Goal: Task Accomplishment & Management: Complete application form

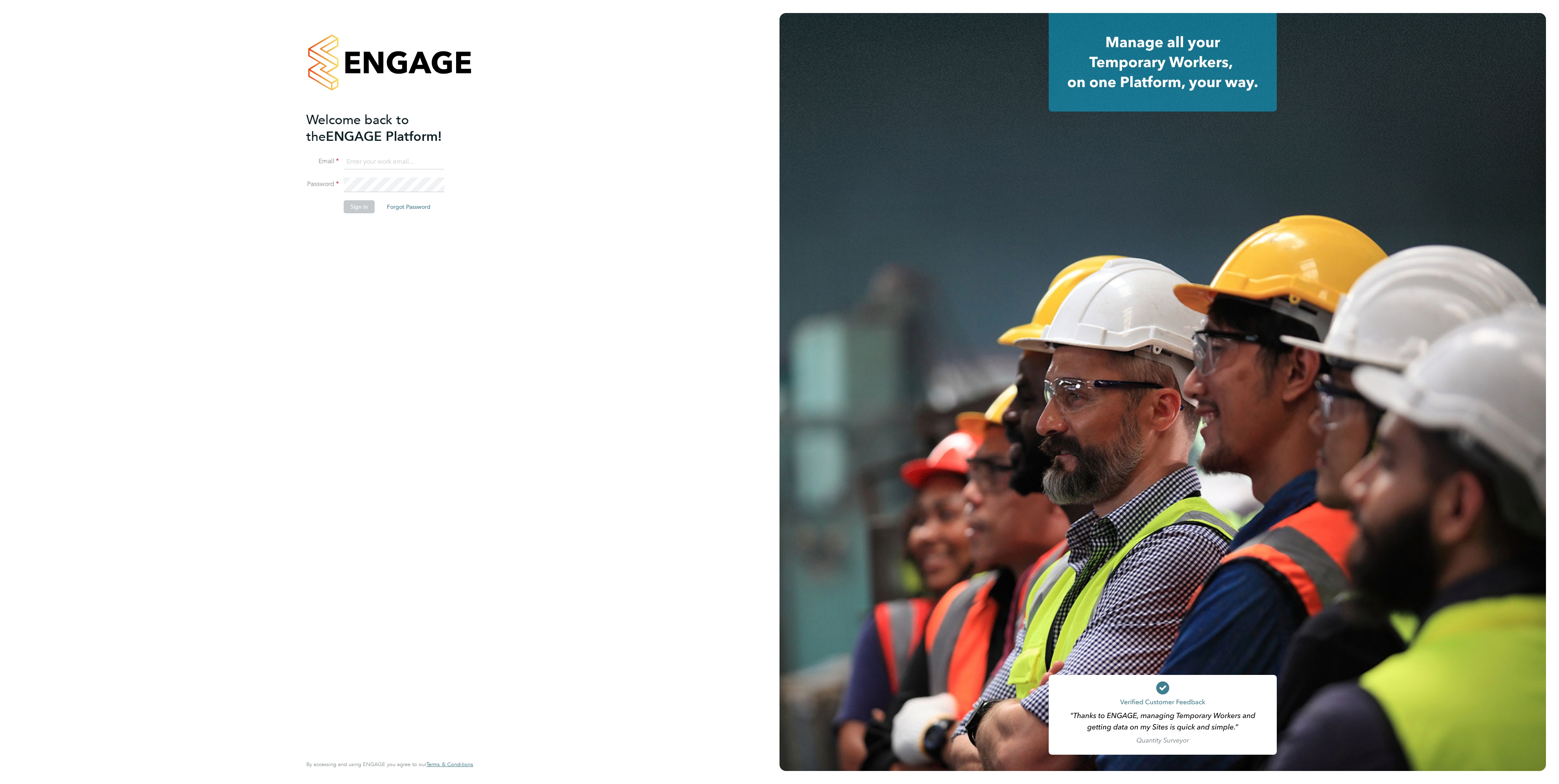
type input "[EMAIL_ADDRESS][DOMAIN_NAME]"
click at [364, 211] on button "Sign In" at bounding box center [359, 207] width 31 height 13
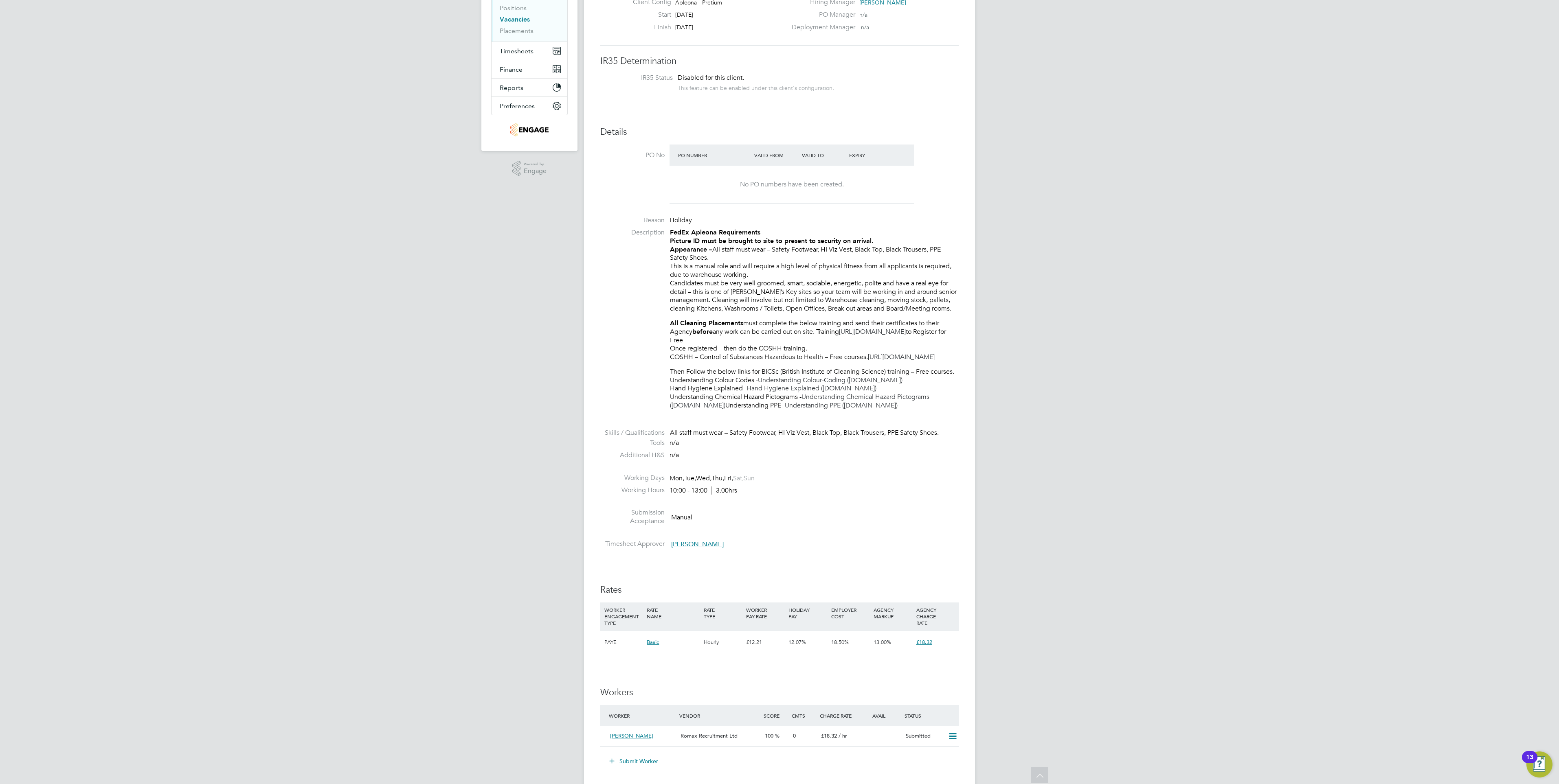
scroll to position [61, 0]
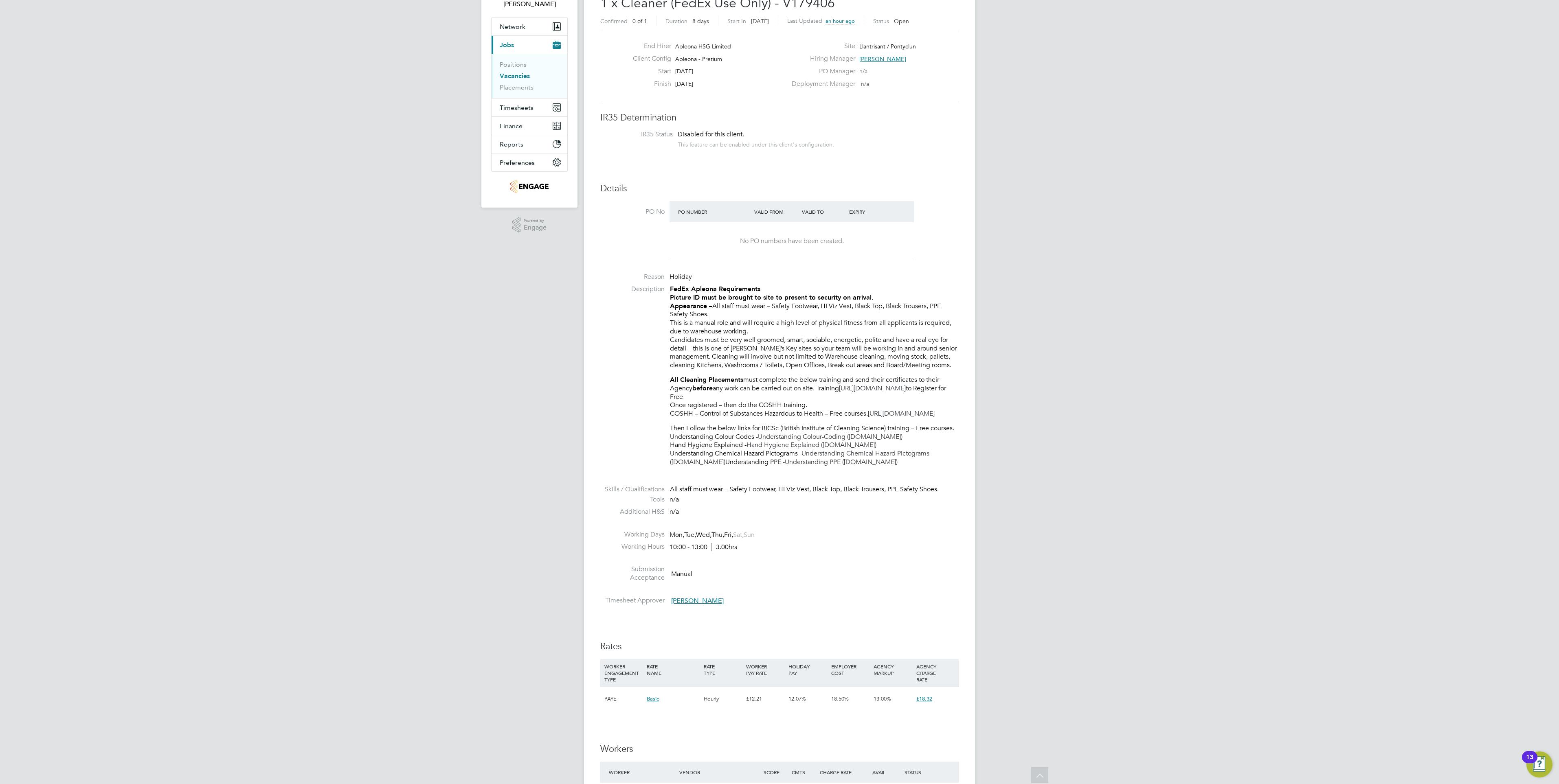
click at [497, 281] on div "LC Lauren Catherine Notifications 1 Applications: Network Team Members Business…" at bounding box center [780, 552] width 1559 height 1226
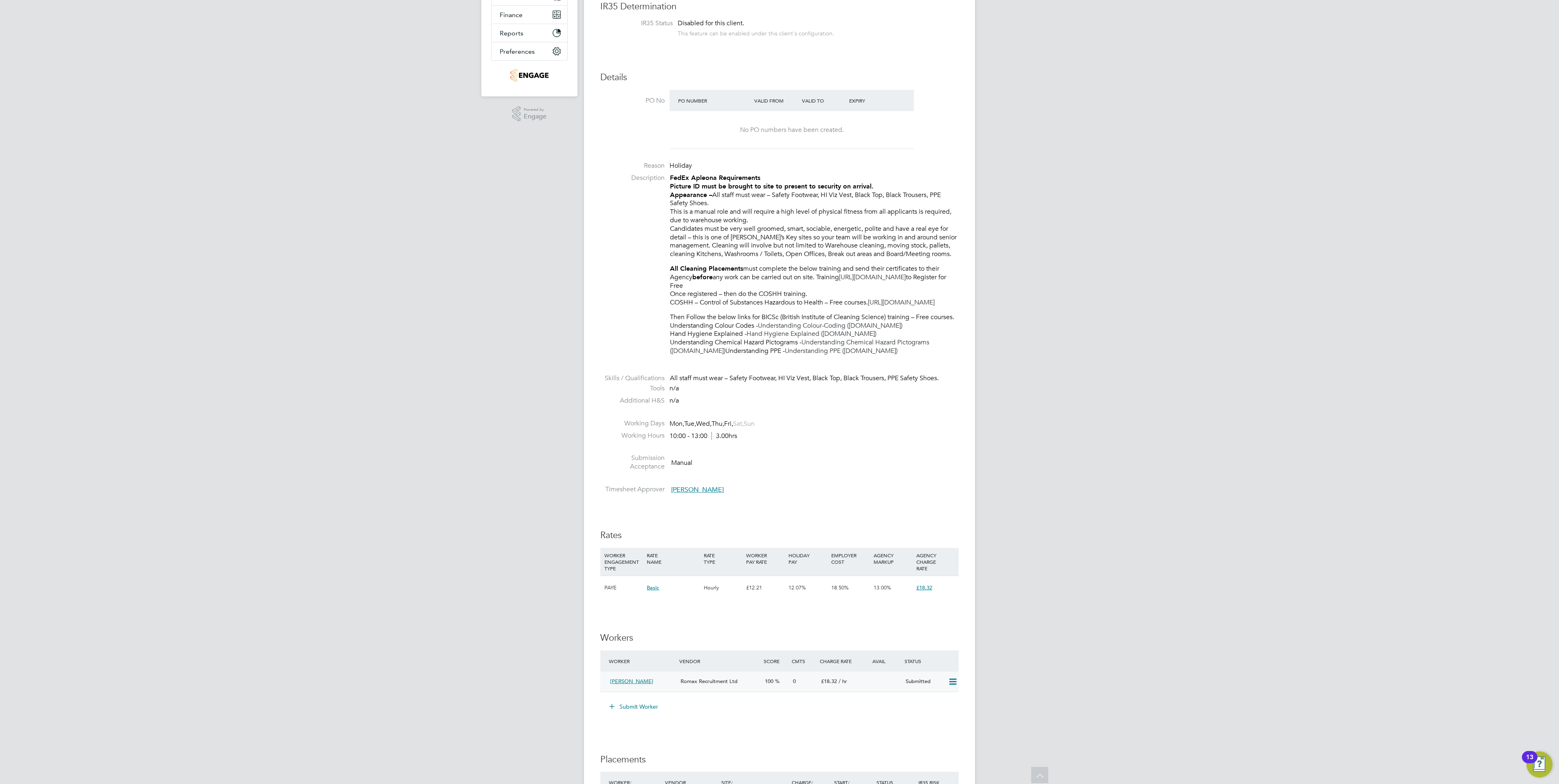
scroll to position [244, 0]
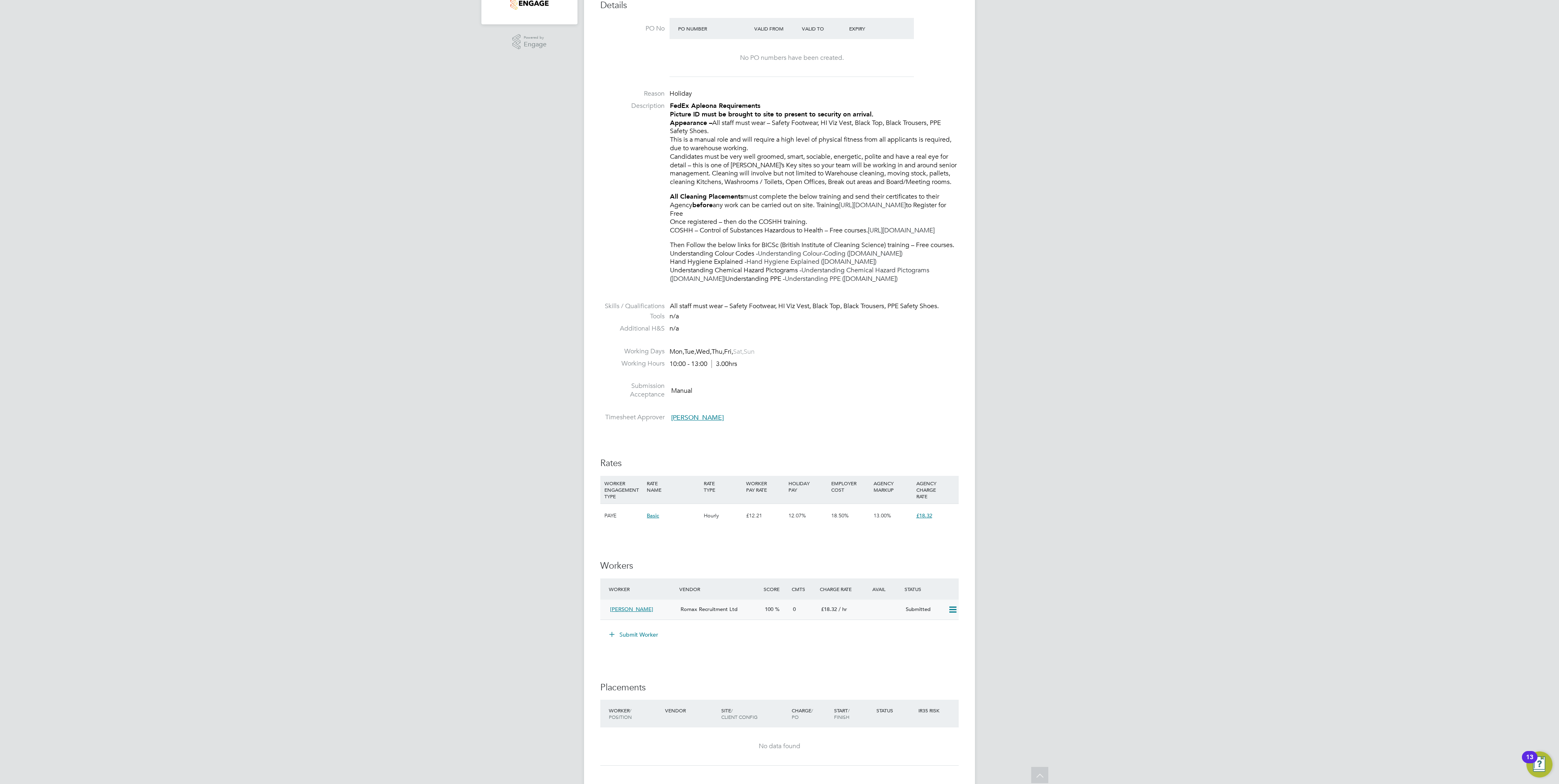
click at [951, 613] on icon at bounding box center [953, 610] width 10 height 7
click at [1052, 595] on div "LC Lauren Catherine Notifications 1 Applications: Network Team Members Business…" at bounding box center [780, 368] width 1559 height 1226
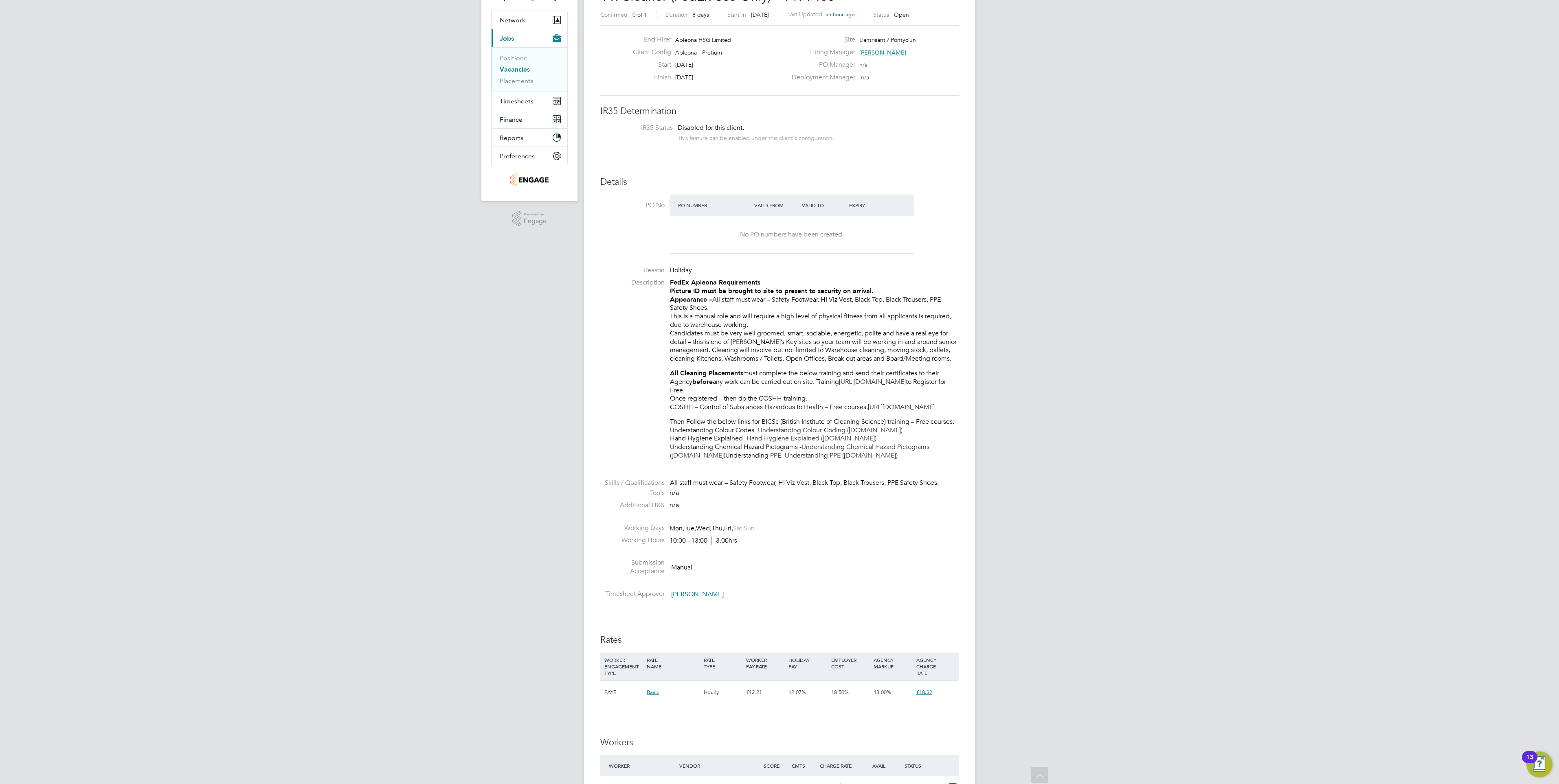
scroll to position [0, 0]
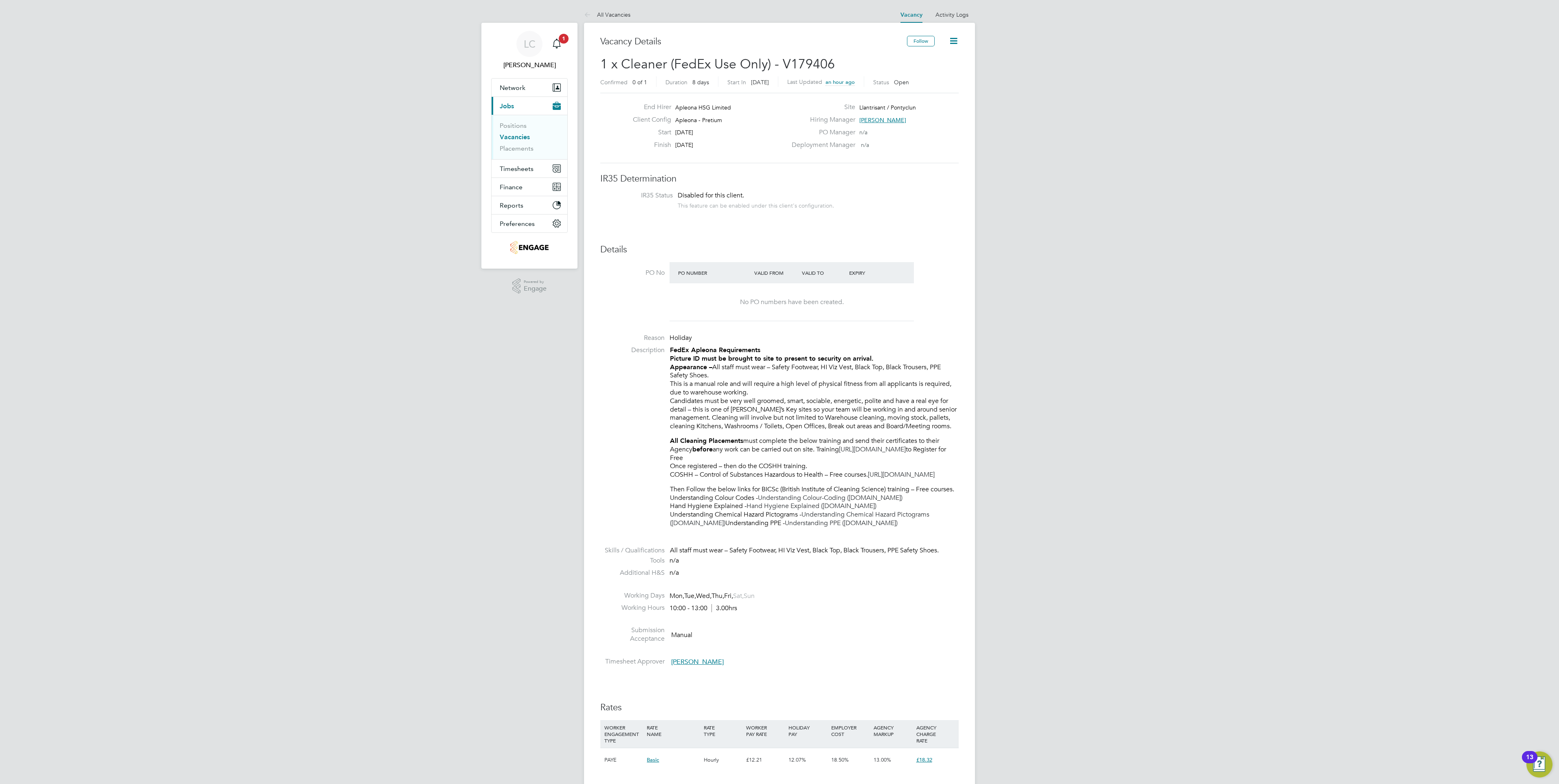
click at [516, 136] on link "Vacancies" at bounding box center [515, 137] width 30 height 8
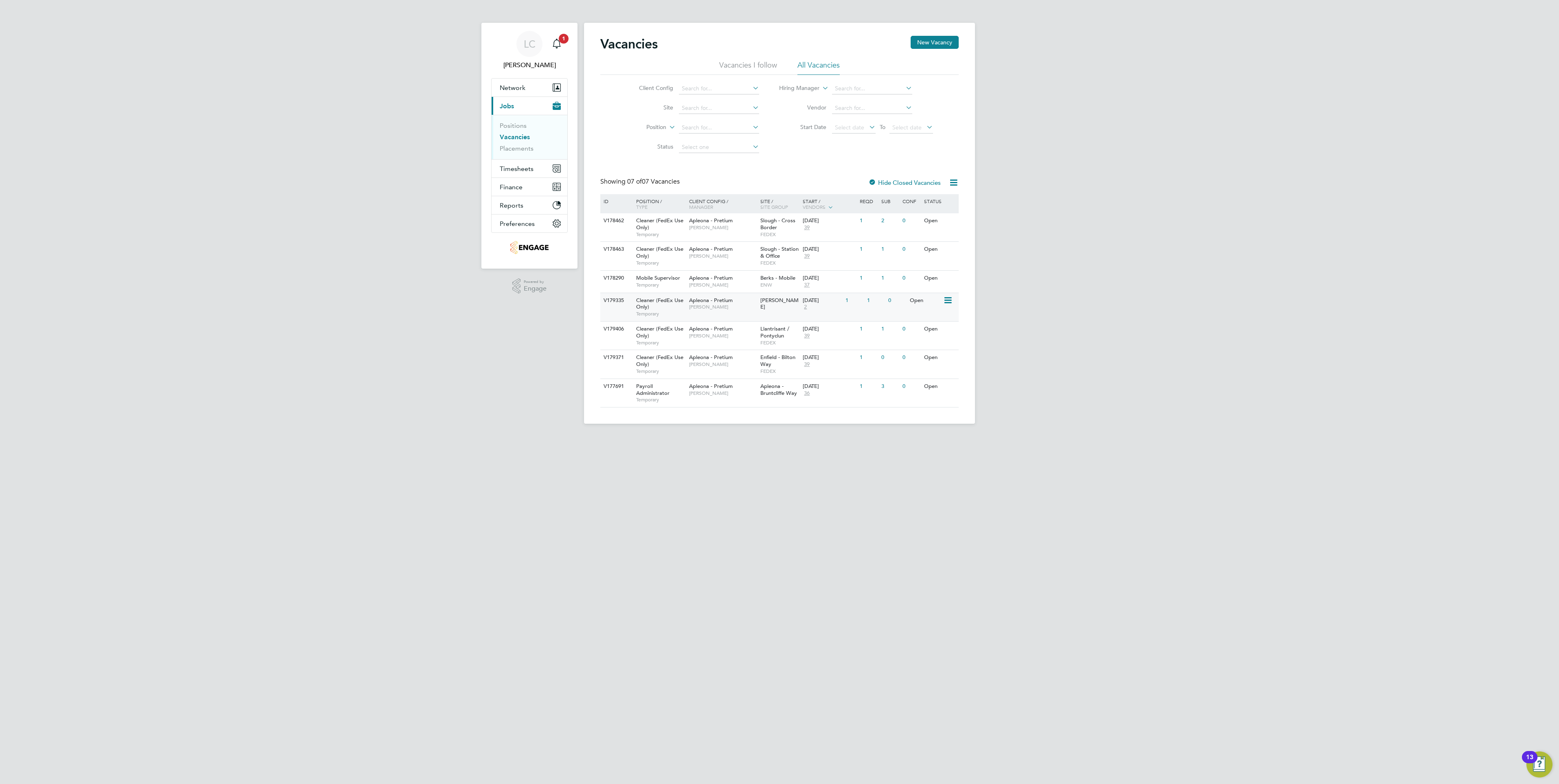
click at [940, 301] on div "Open" at bounding box center [925, 301] width 36 height 15
click at [935, 437] on html "LC Lauren Catherine Notifications 1 Applications: Network Team Members Business…" at bounding box center [780, 218] width 1559 height 437
drag, startPoint x: 738, startPoint y: 526, endPoint x: 738, endPoint y: 514, distance: 12.0
click at [738, 437] on html "LC Lauren Catherine Notifications 1 Applications: Network Team Members Business…" at bounding box center [780, 218] width 1559 height 437
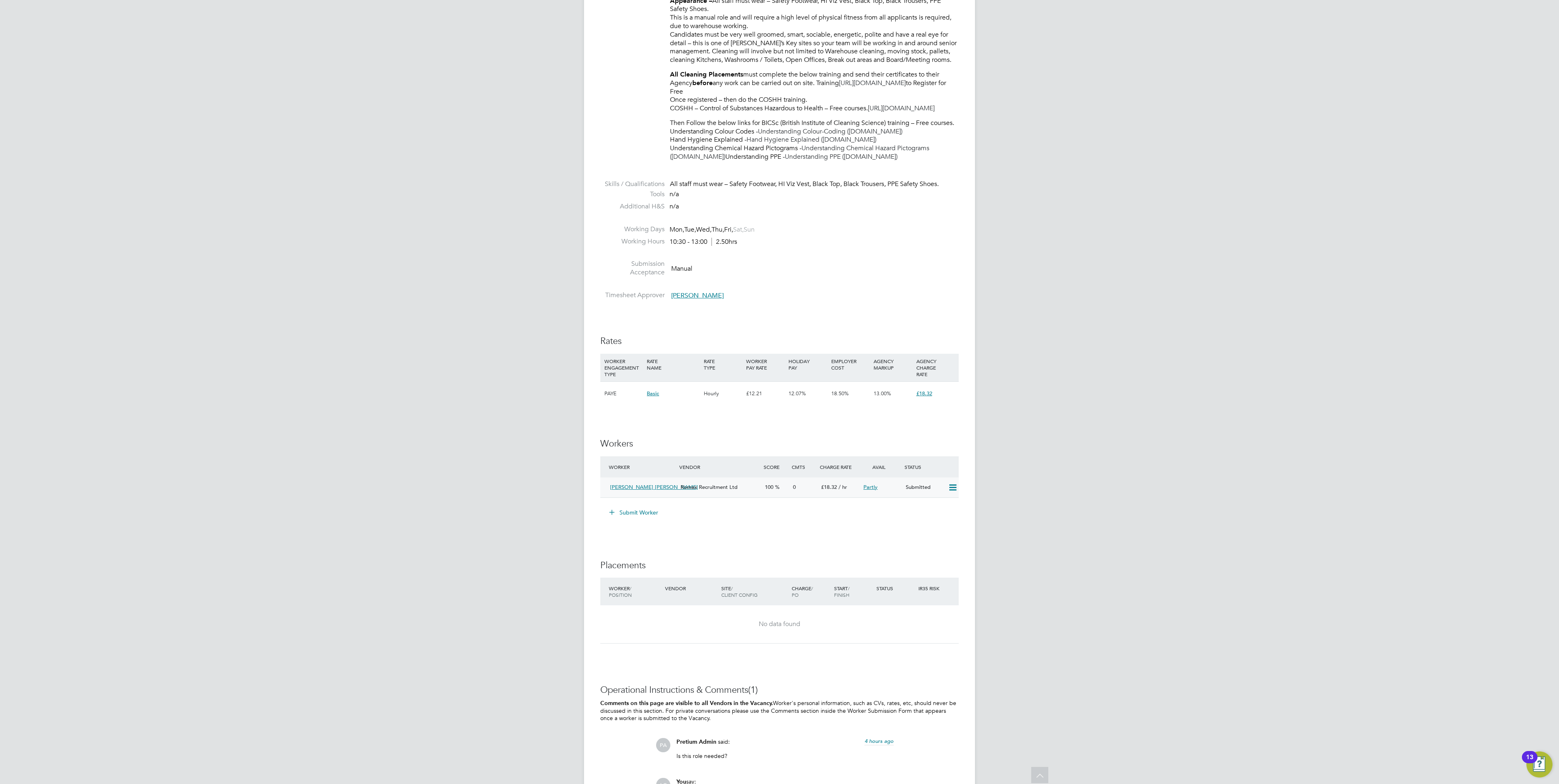
click at [951, 491] on icon at bounding box center [953, 488] width 10 height 7
click at [948, 512] on li "Remove" at bounding box center [941, 513] width 31 height 11
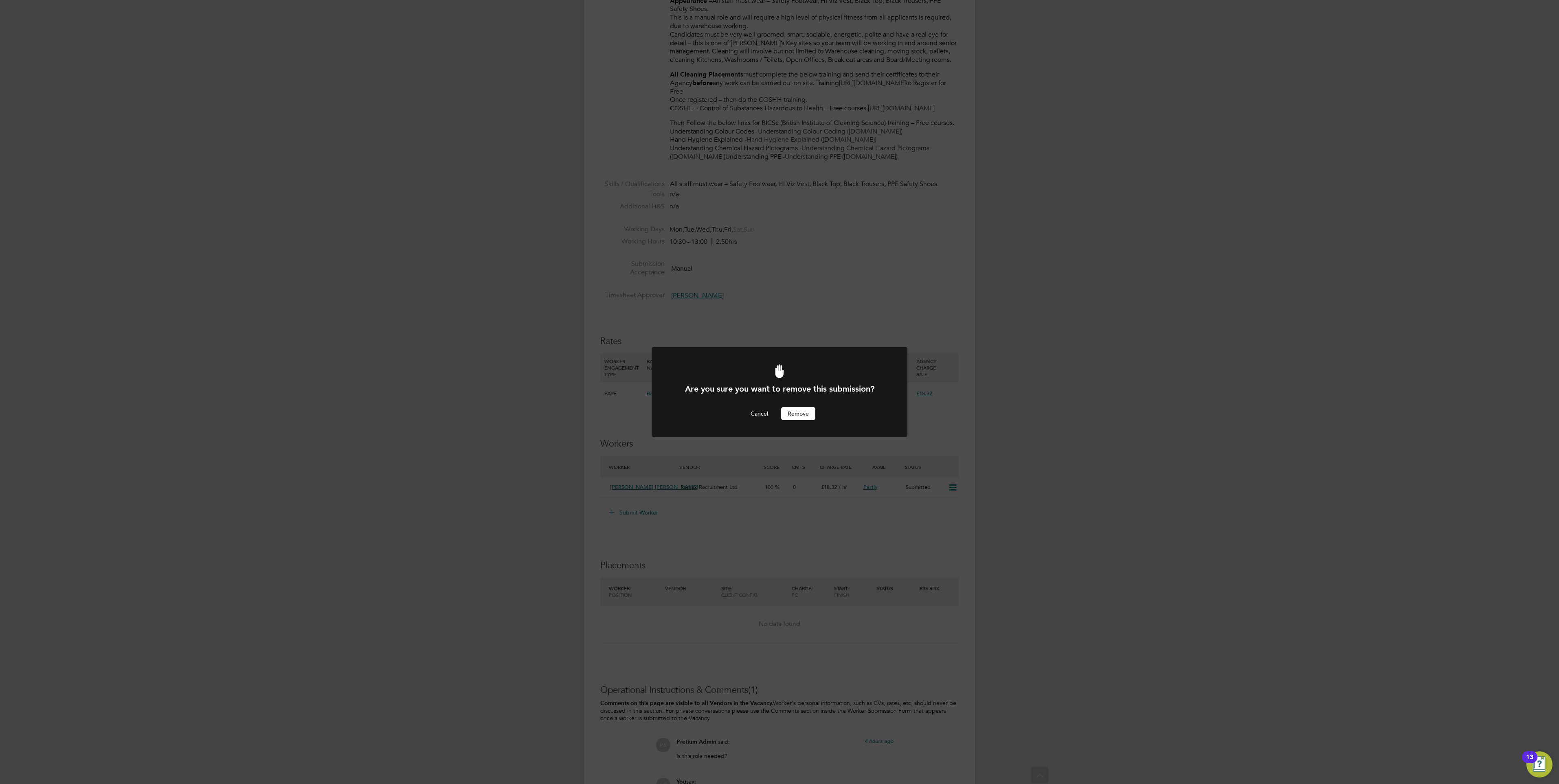
click at [789, 414] on button "Remove" at bounding box center [798, 414] width 34 height 13
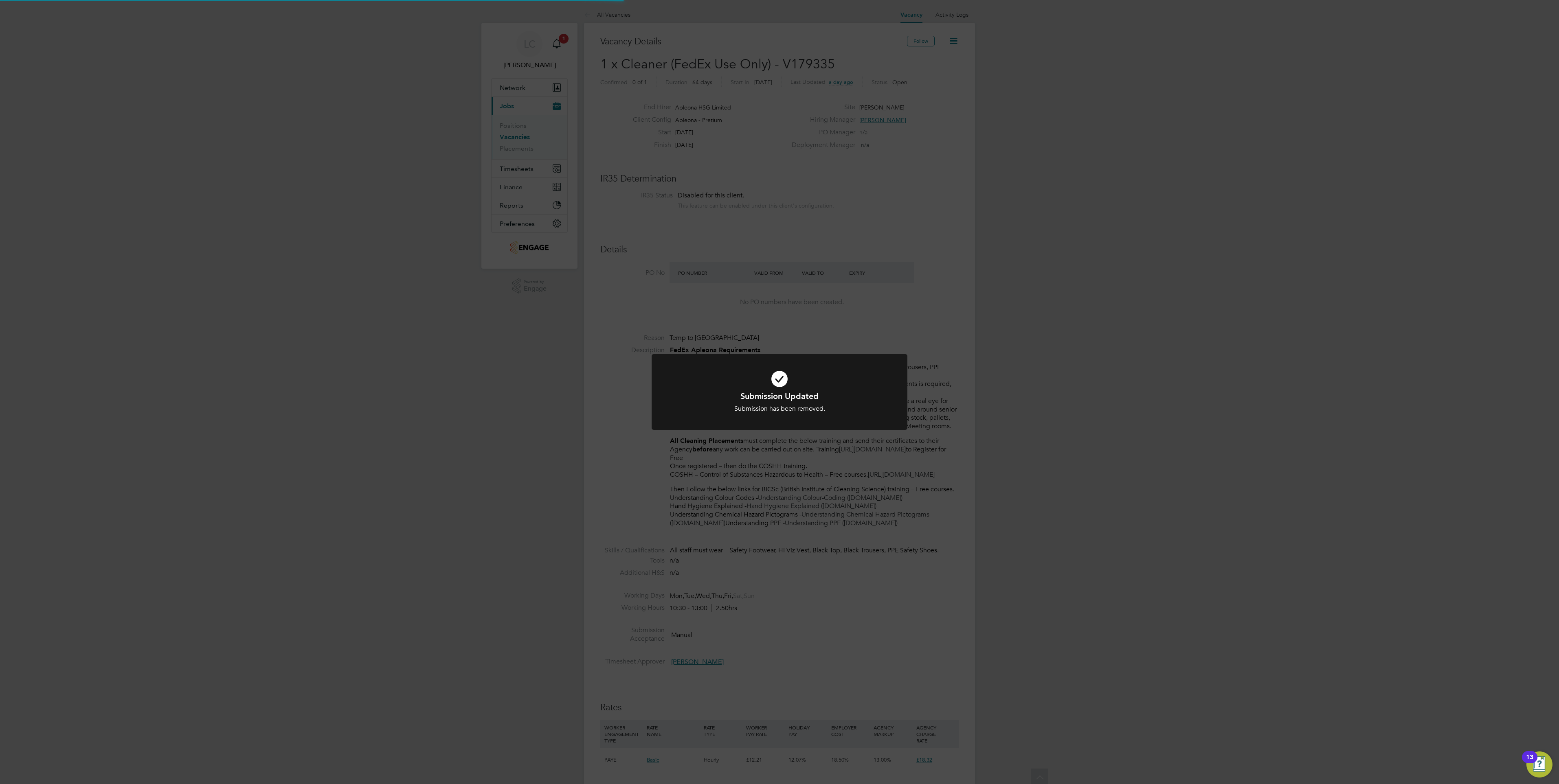
scroll to position [24, 57]
click at [804, 537] on div "Submission Updated Submission has been removed. Cancel Okay" at bounding box center [780, 392] width 1559 height 784
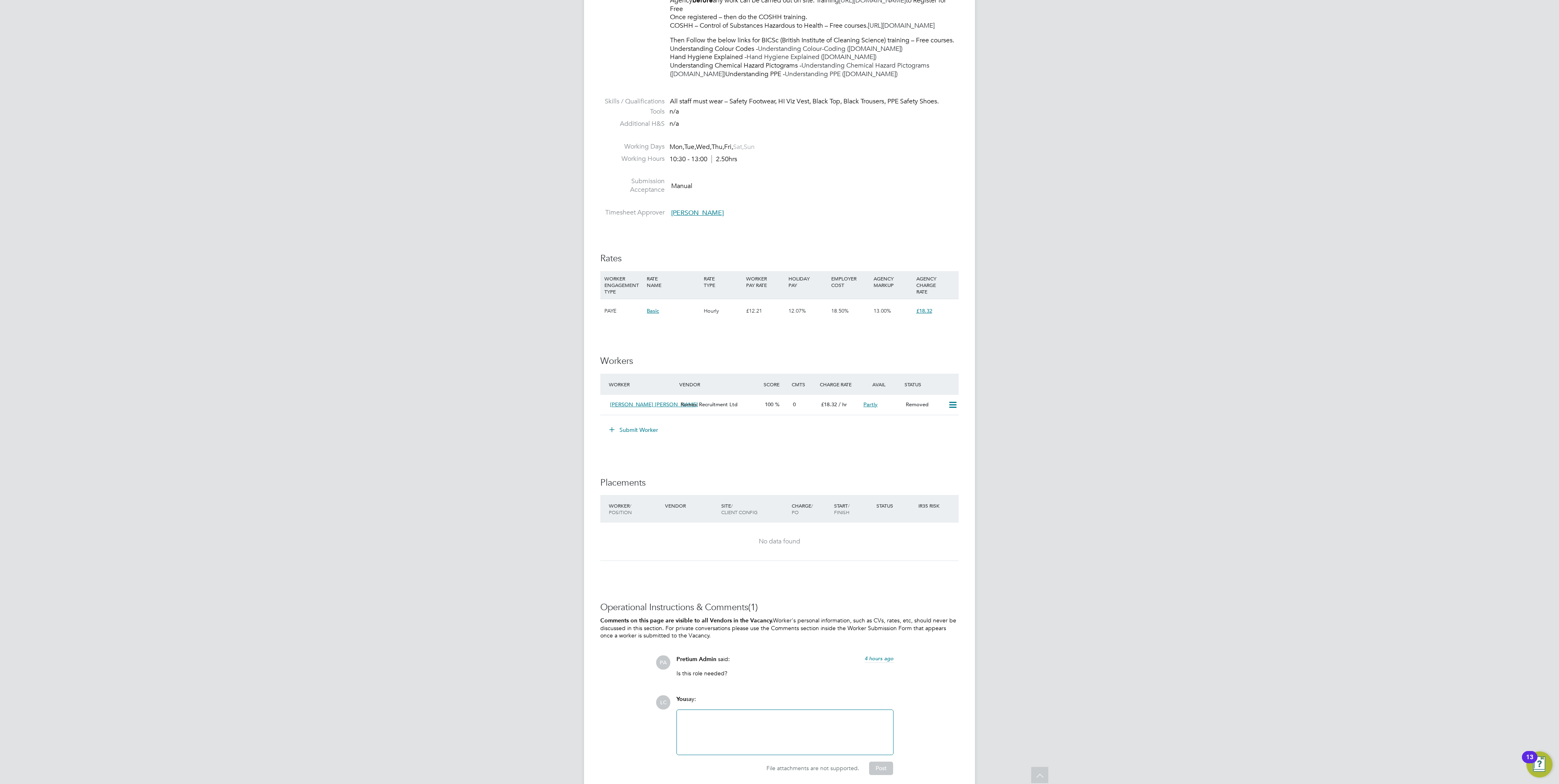
scroll to position [489, 0]
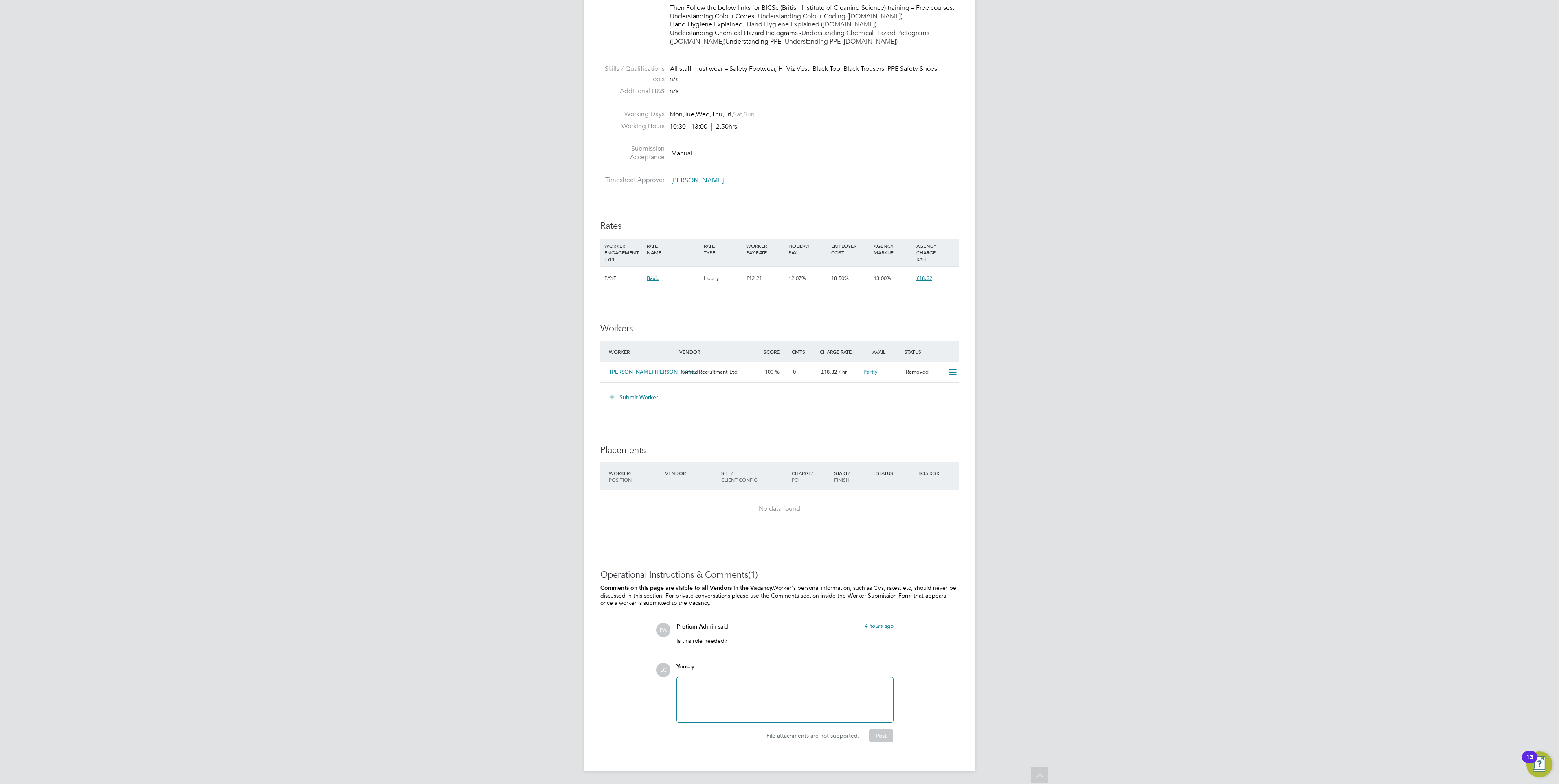
click at [643, 393] on button "Submit Worker" at bounding box center [634, 397] width 61 height 13
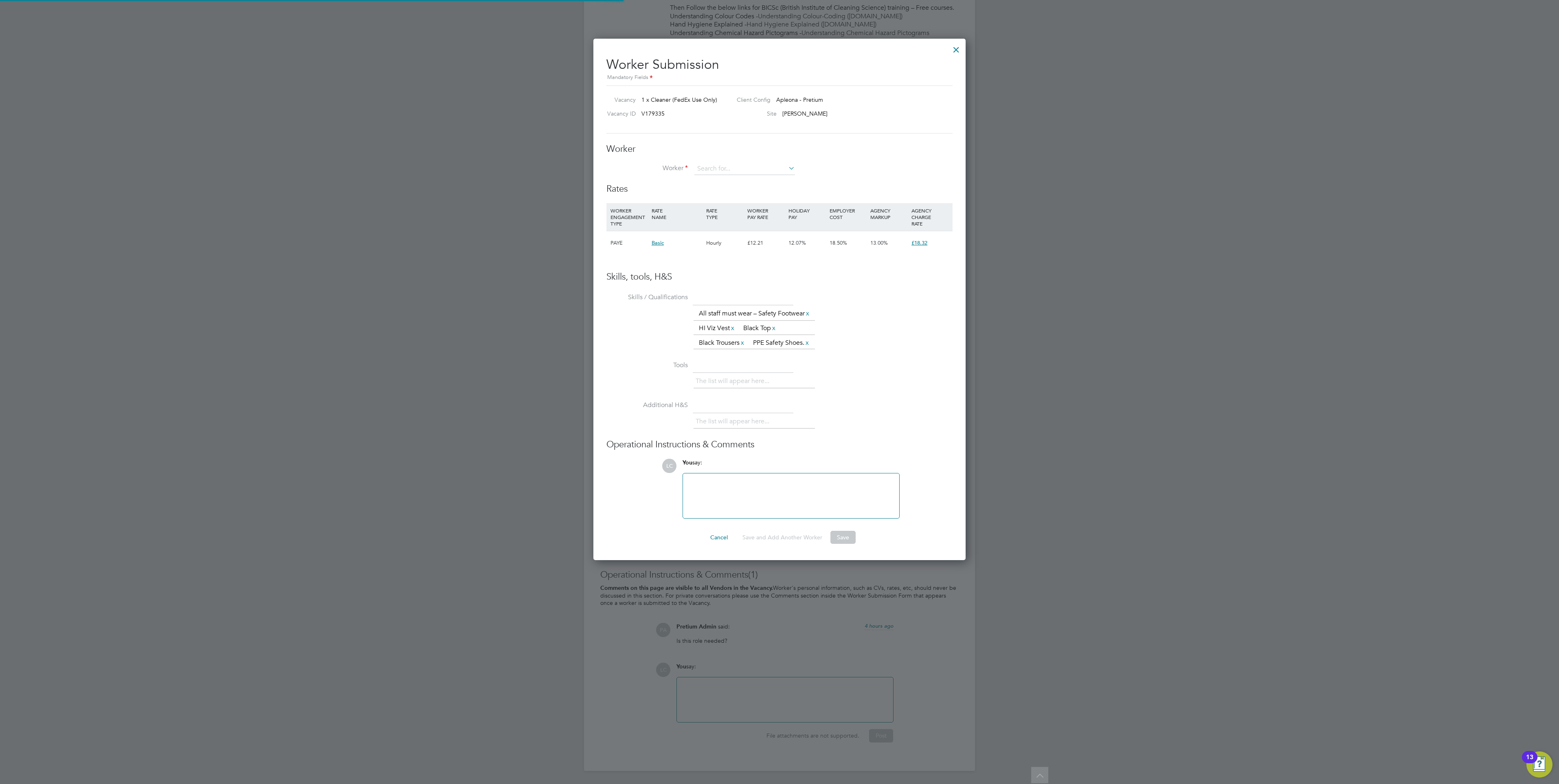
scroll to position [544, 373]
click at [719, 186] on li "+ Add new" at bounding box center [745, 191] width 102 height 11
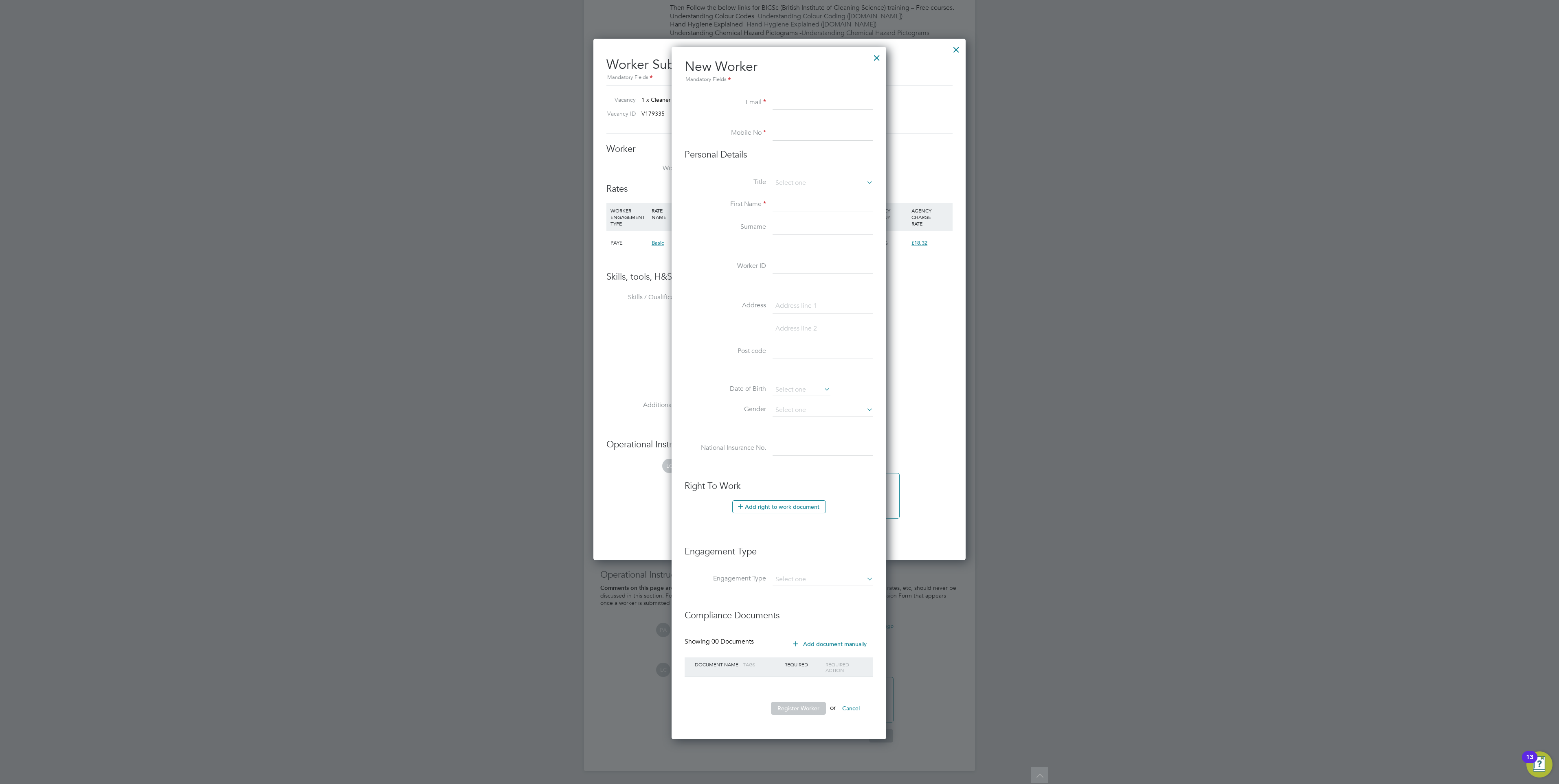
click at [806, 96] on input at bounding box center [823, 103] width 100 height 15
click at [782, 96] on input at bounding box center [823, 103] width 100 height 15
paste input "Jasmine5522@icloud.com"
type input "Jasmine5522@icloud.com"
click at [812, 118] on li at bounding box center [779, 122] width 189 height 8
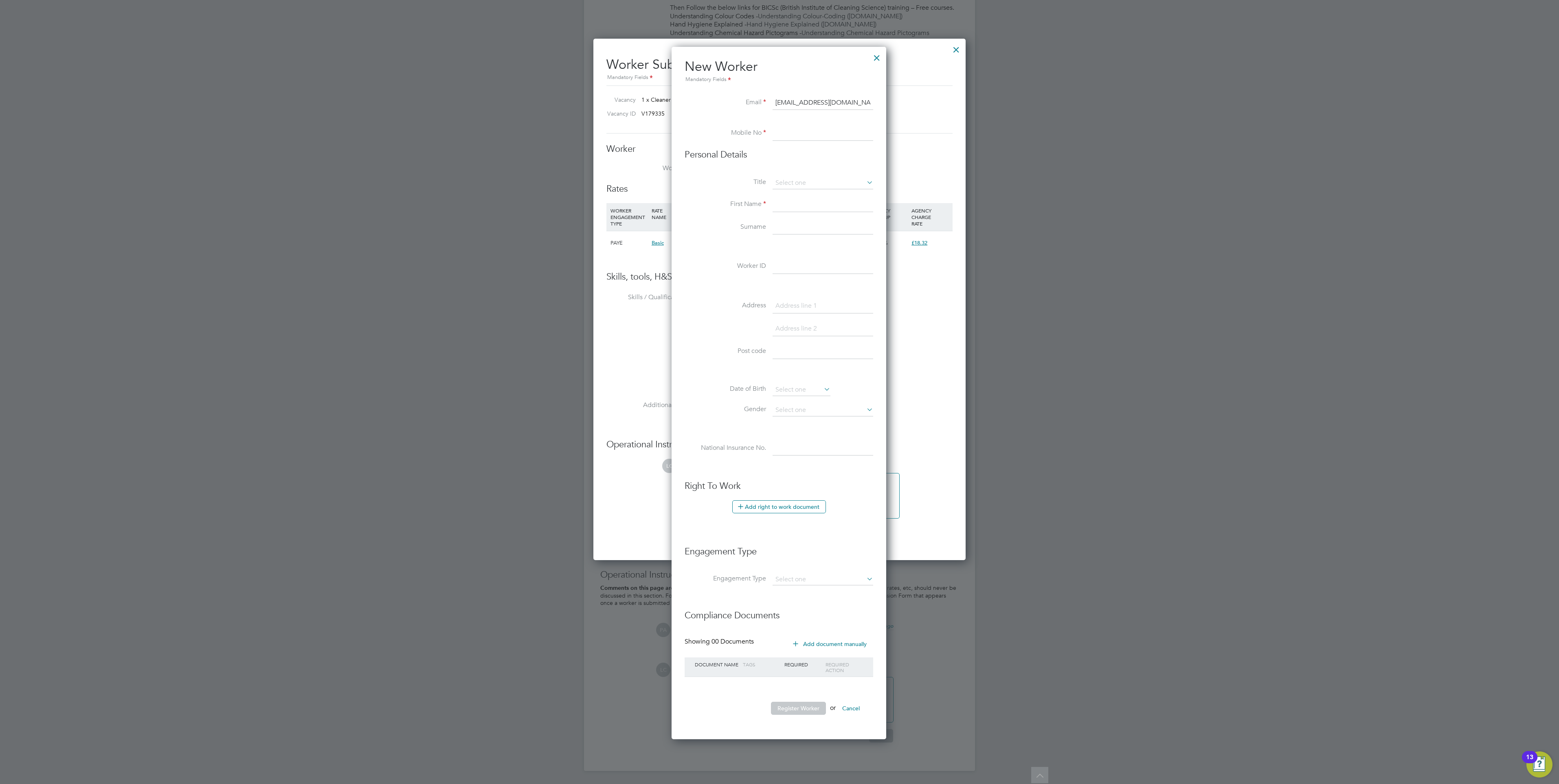
click at [813, 126] on input at bounding box center [823, 134] width 100 height 15
paste input "07305277235"
type input "07305277235"
click at [810, 177] on input at bounding box center [823, 183] width 100 height 12
click at [807, 211] on li "Miss" at bounding box center [823, 215] width 102 height 10
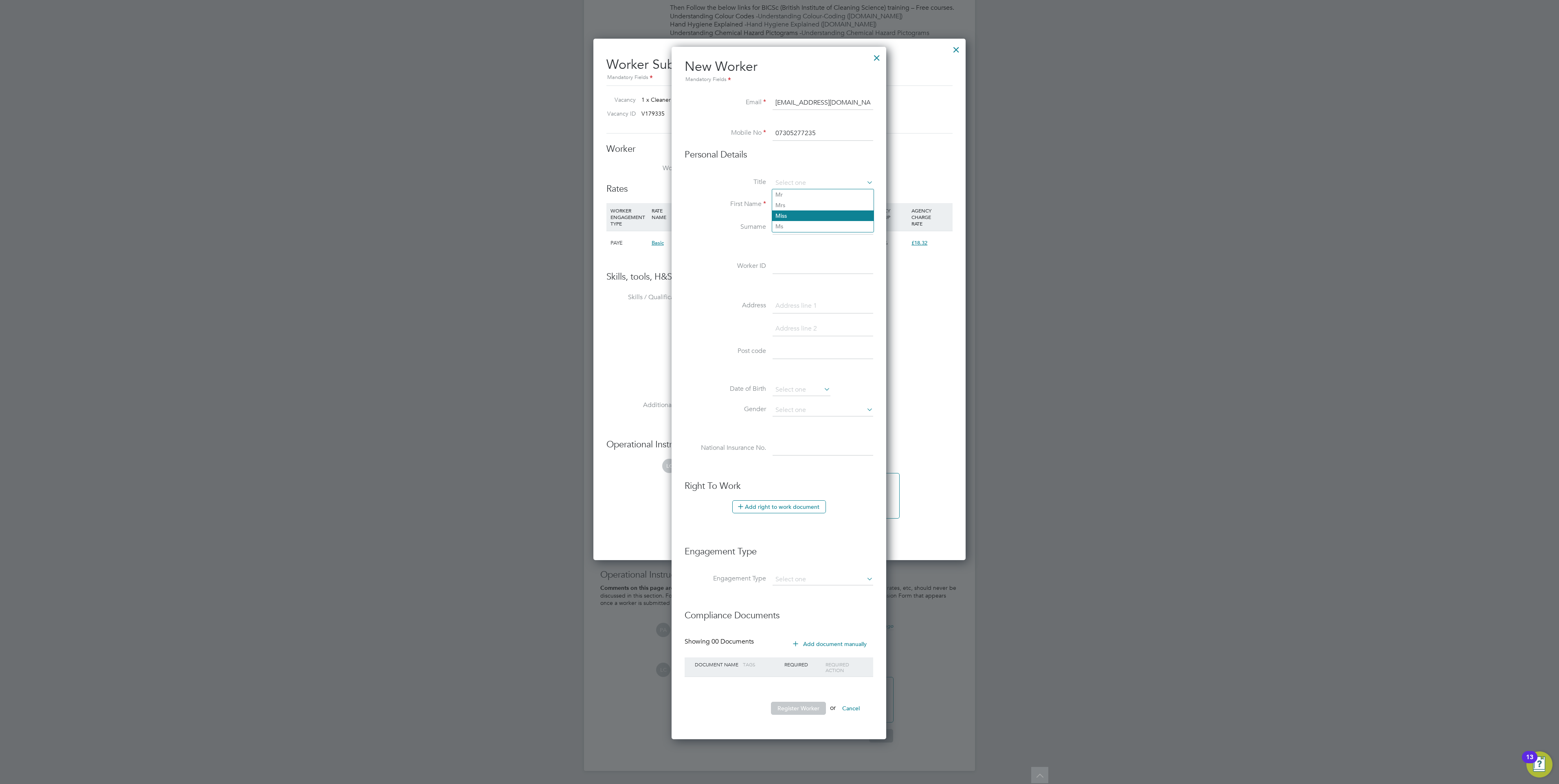
type input "Miss"
click at [801, 197] on input at bounding box center [823, 204] width 100 height 15
type input "JASMINE"
type input "ANDERSON"
click at [803, 384] on input at bounding box center [802, 390] width 58 height 12
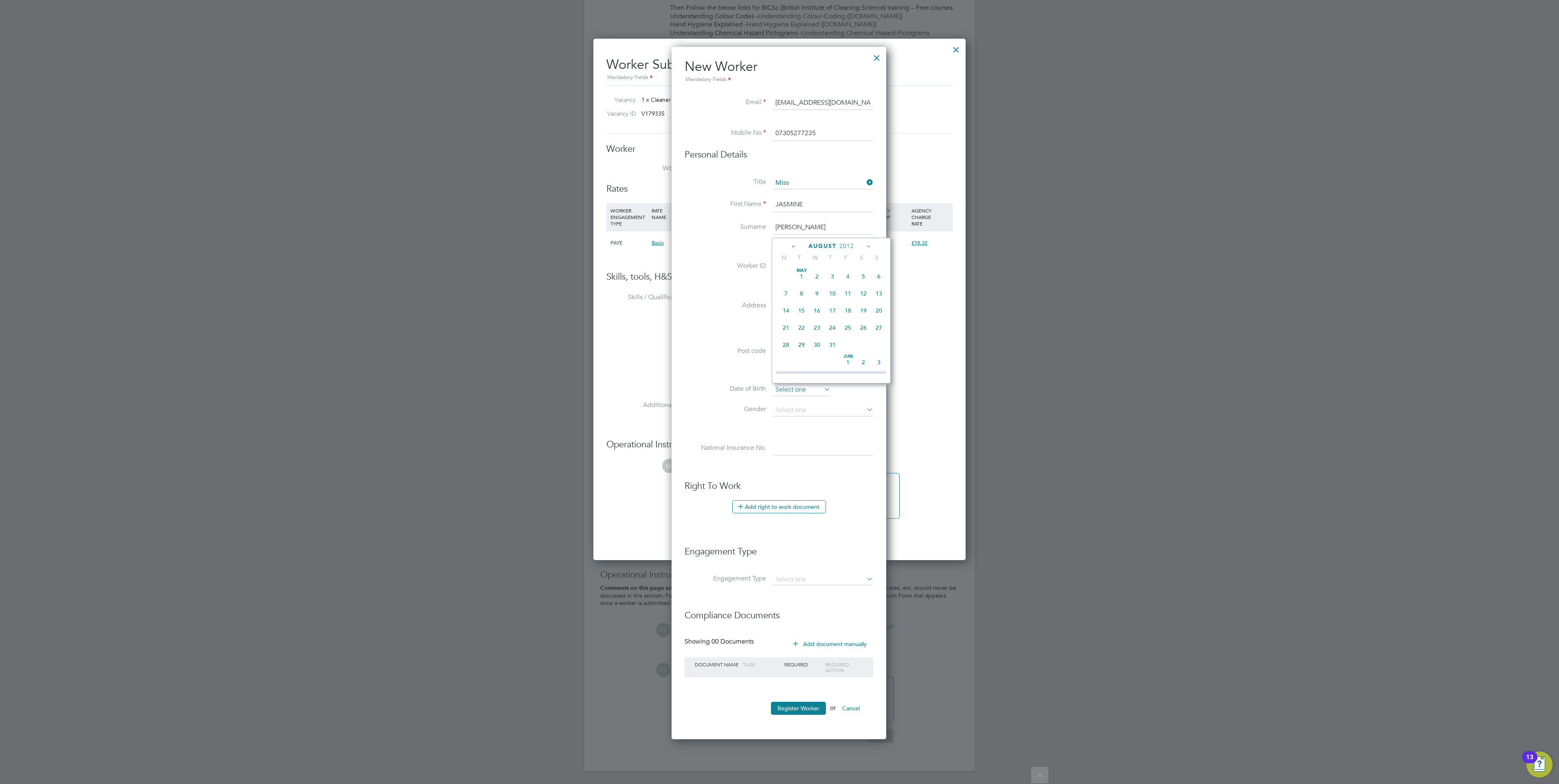
scroll to position [317, 0]
click at [851, 243] on span "2012" at bounding box center [847, 246] width 15 height 7
click at [809, 298] on span "2007" at bounding box center [817, 301] width 16 height 16
click at [848, 243] on span "2007" at bounding box center [841, 246] width 15 height 7
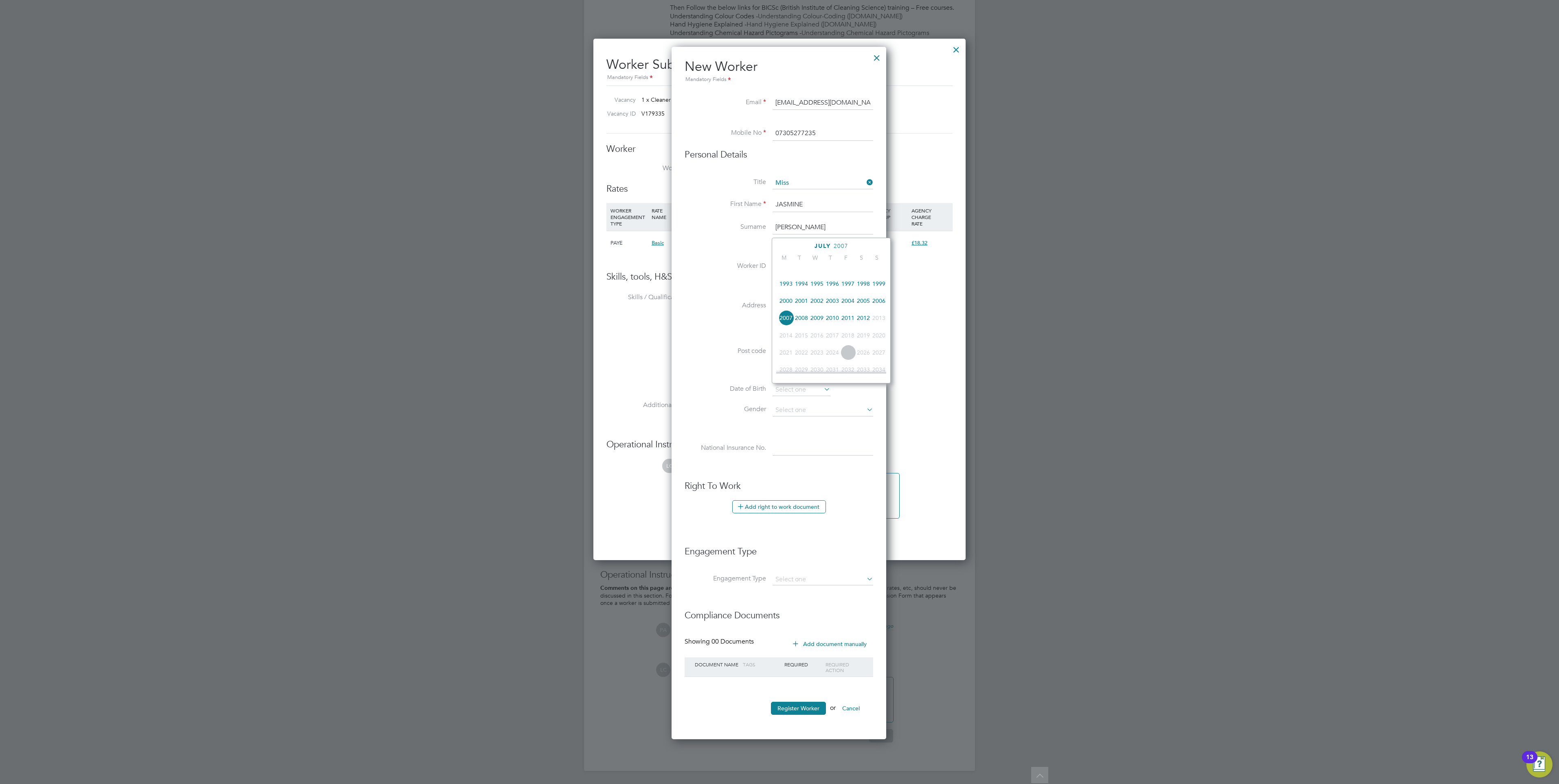
click at [878, 297] on span "2006" at bounding box center [879, 301] width 16 height 16
click at [822, 243] on span "July" at bounding box center [822, 246] width 16 height 7
click at [731, 287] on div "Title Miss First Name JASMINE Surname ANDERSON Worker ID Address Post code Date…" at bounding box center [779, 325] width 189 height 296
drag, startPoint x: 802, startPoint y: 319, endPoint x: 802, endPoint y: 312, distance: 7.0
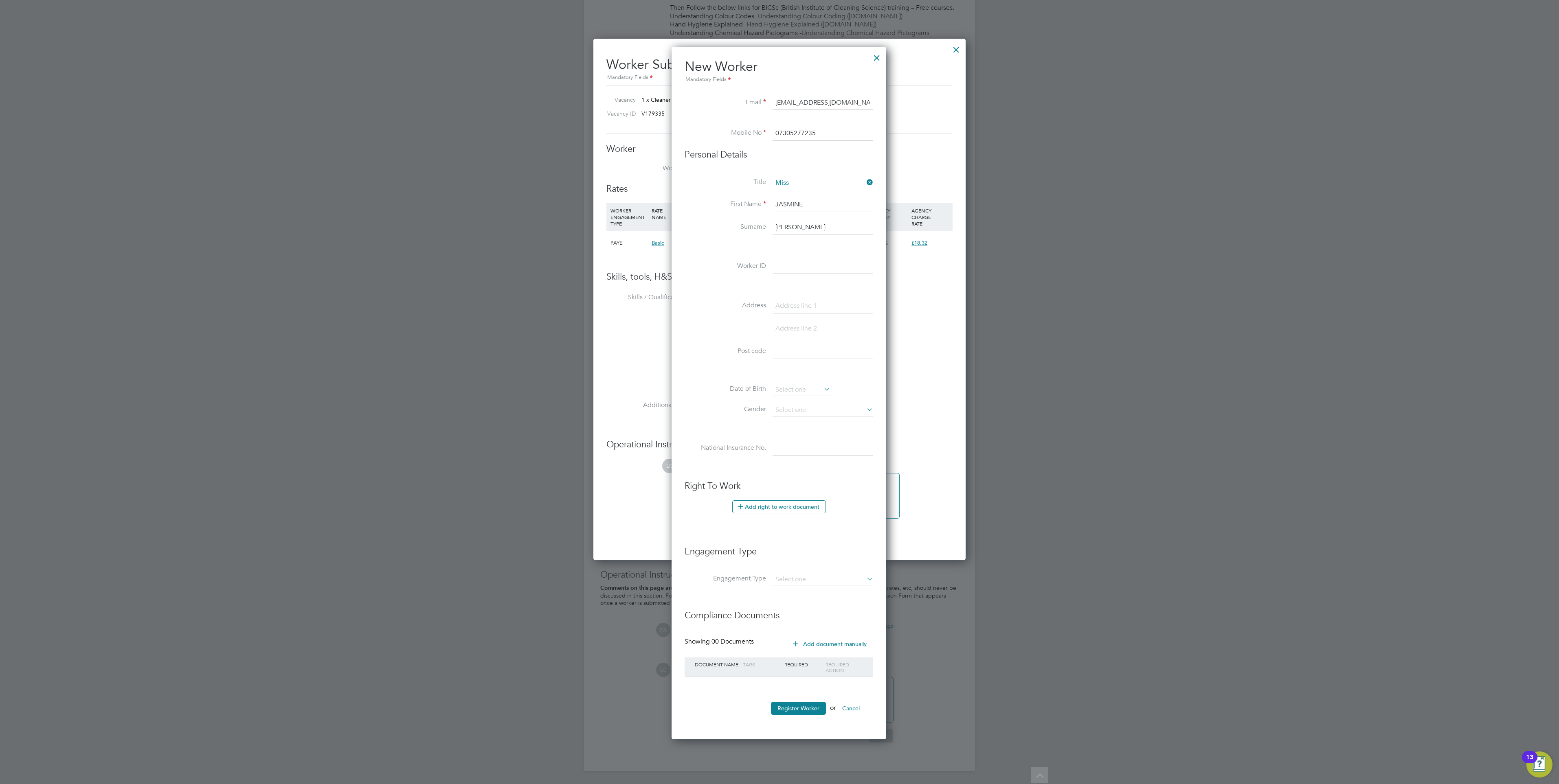
click at [802, 322] on input at bounding box center [823, 329] width 100 height 15
click at [748, 404] on li "Gender" at bounding box center [779, 414] width 189 height 21
click at [797, 384] on input at bounding box center [802, 390] width 58 height 12
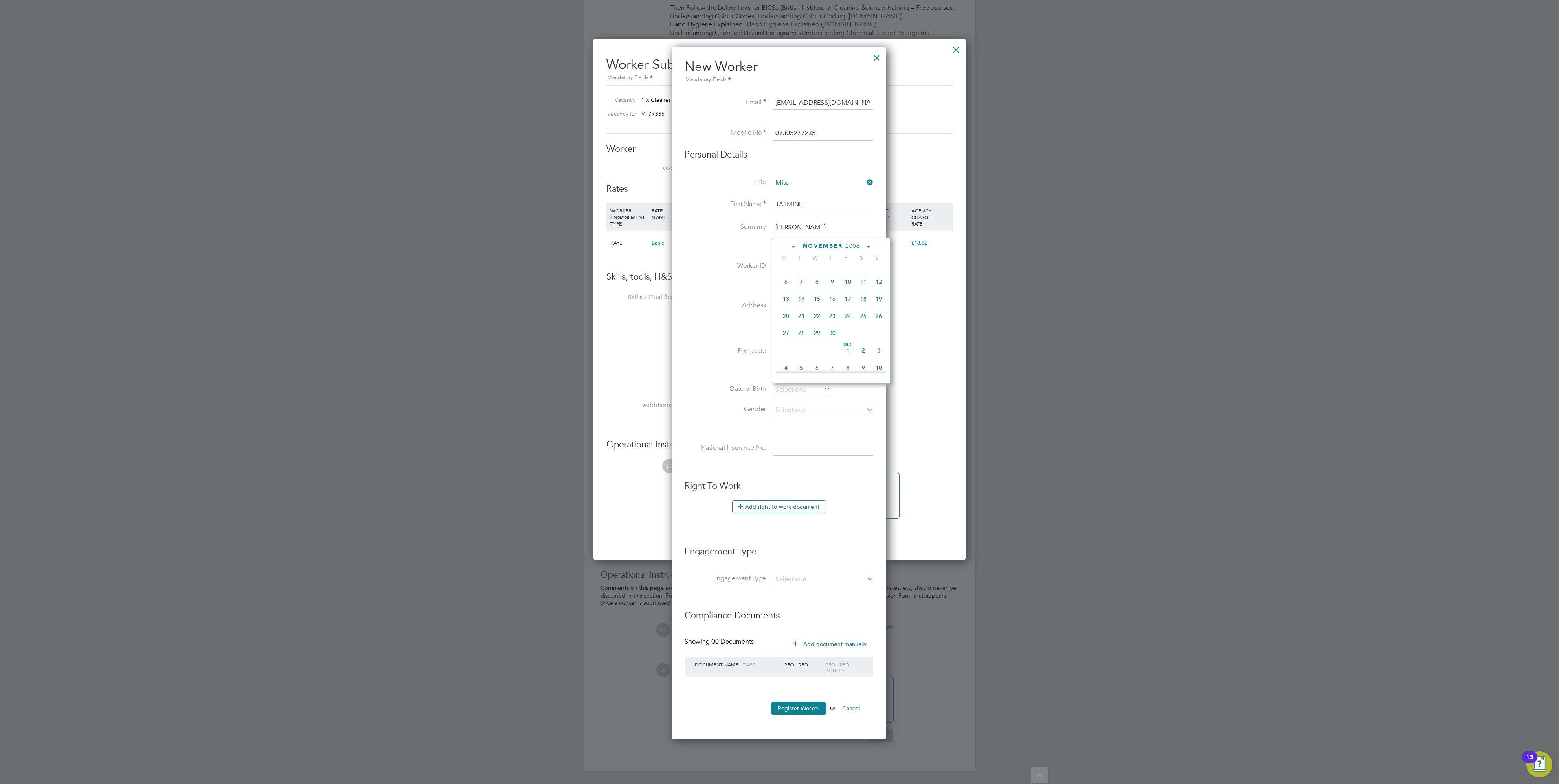
click at [880, 269] on span "5" at bounding box center [879, 265] width 16 height 16
click at [793, 384] on input "05 Nov 2006" at bounding box center [802, 390] width 58 height 12
click at [830, 299] on span "5" at bounding box center [833, 304] width 16 height 16
type input "05 Oct 2006"
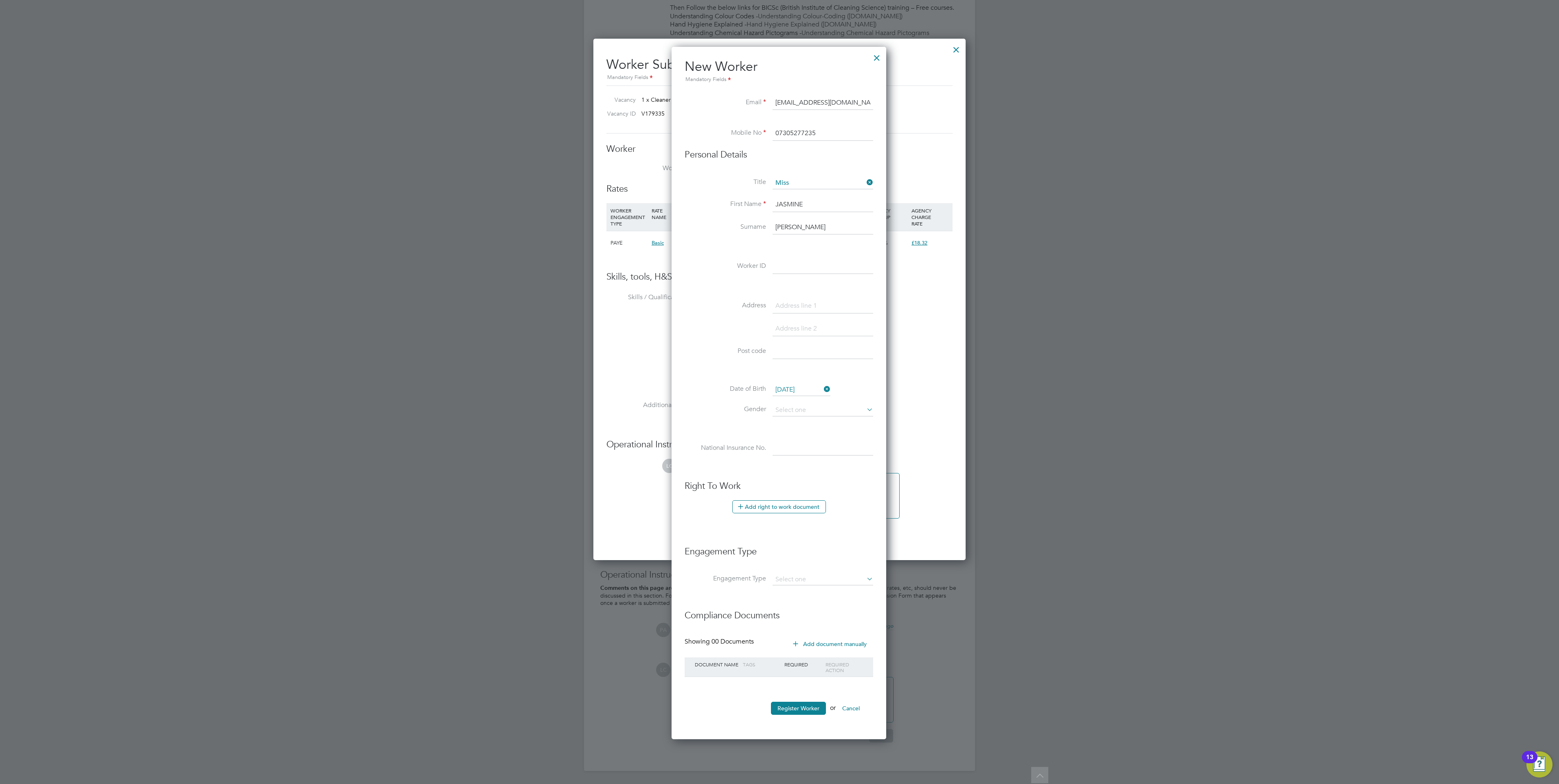
click at [783, 260] on input at bounding box center [823, 267] width 100 height 15
type input "05/10/2006 CRAWLEY"
click at [789, 299] on input at bounding box center [823, 306] width 100 height 15
paste input "122 seaford road"
type input "122 seaford road"
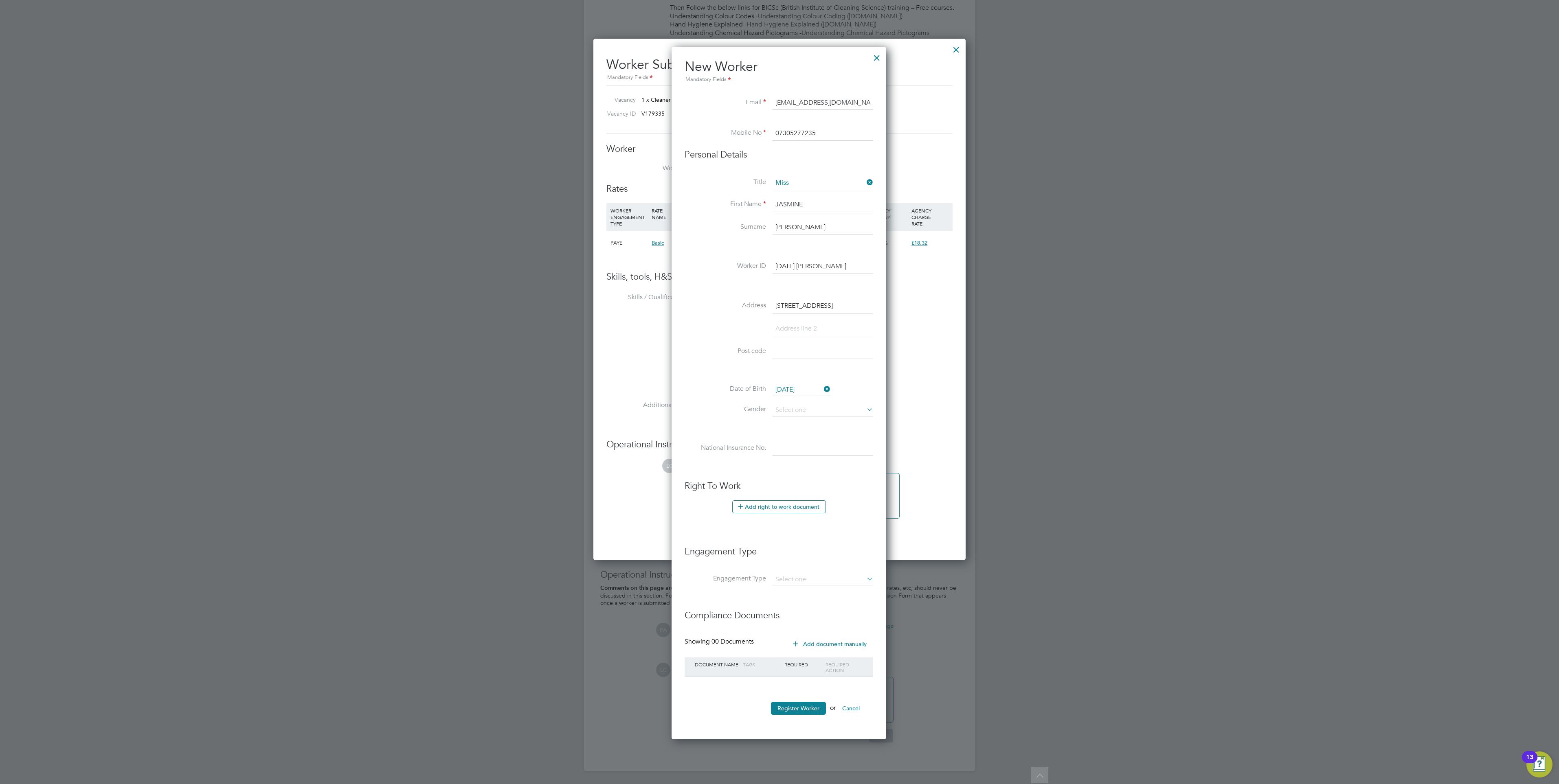
click at [796, 322] on input at bounding box center [823, 329] width 100 height 15
click at [813, 344] on input at bounding box center [823, 351] width 100 height 15
paste input "RH11 9HT"
type input "RH11 9HT"
click at [786, 404] on input at bounding box center [823, 410] width 100 height 12
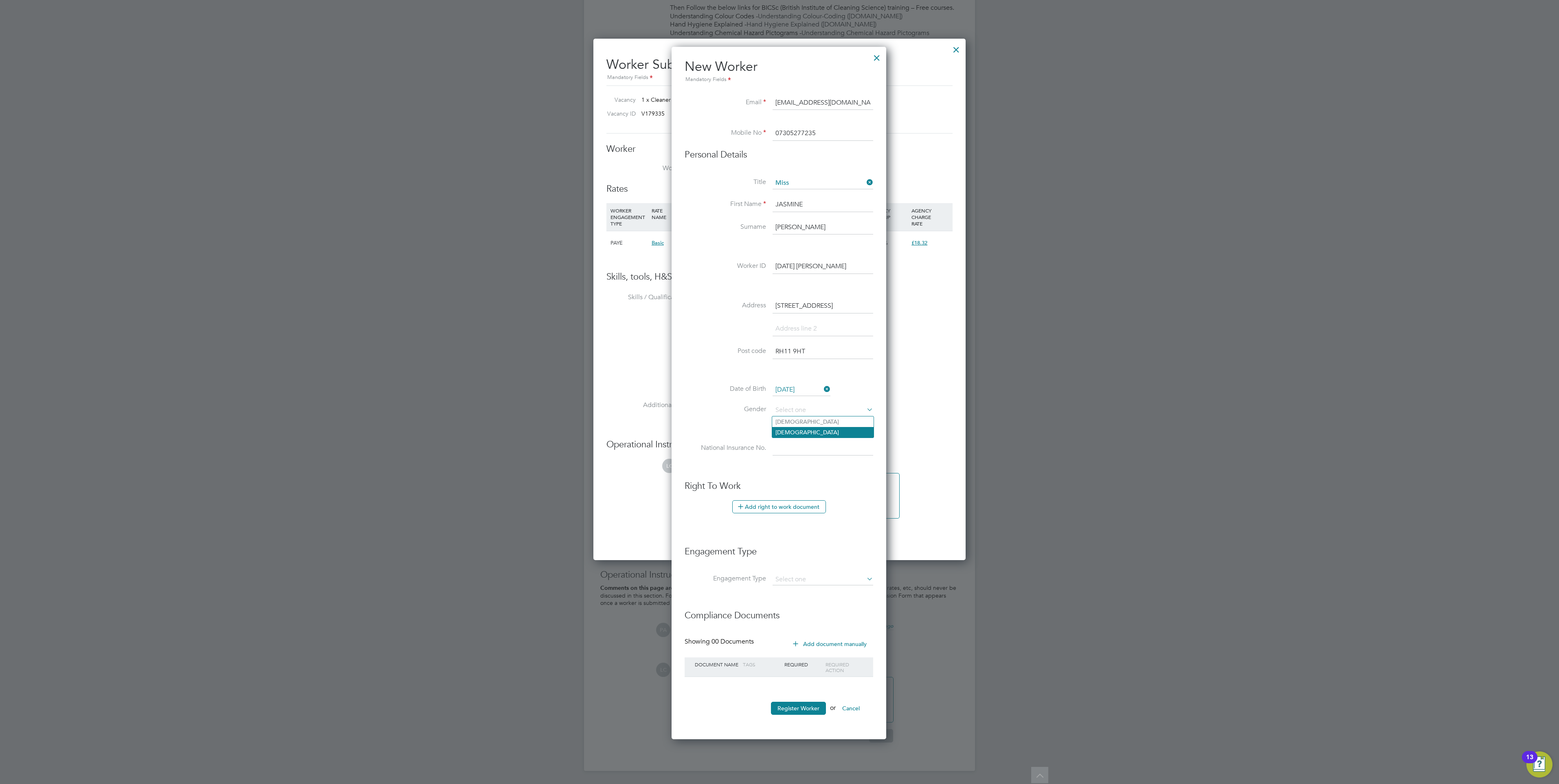
click at [805, 427] on li "Female" at bounding box center [823, 432] width 102 height 10
type input "Female"
click at [786, 441] on input at bounding box center [823, 448] width 100 height 15
paste input "PL618440A"
type input "PL 61 84 40 A"
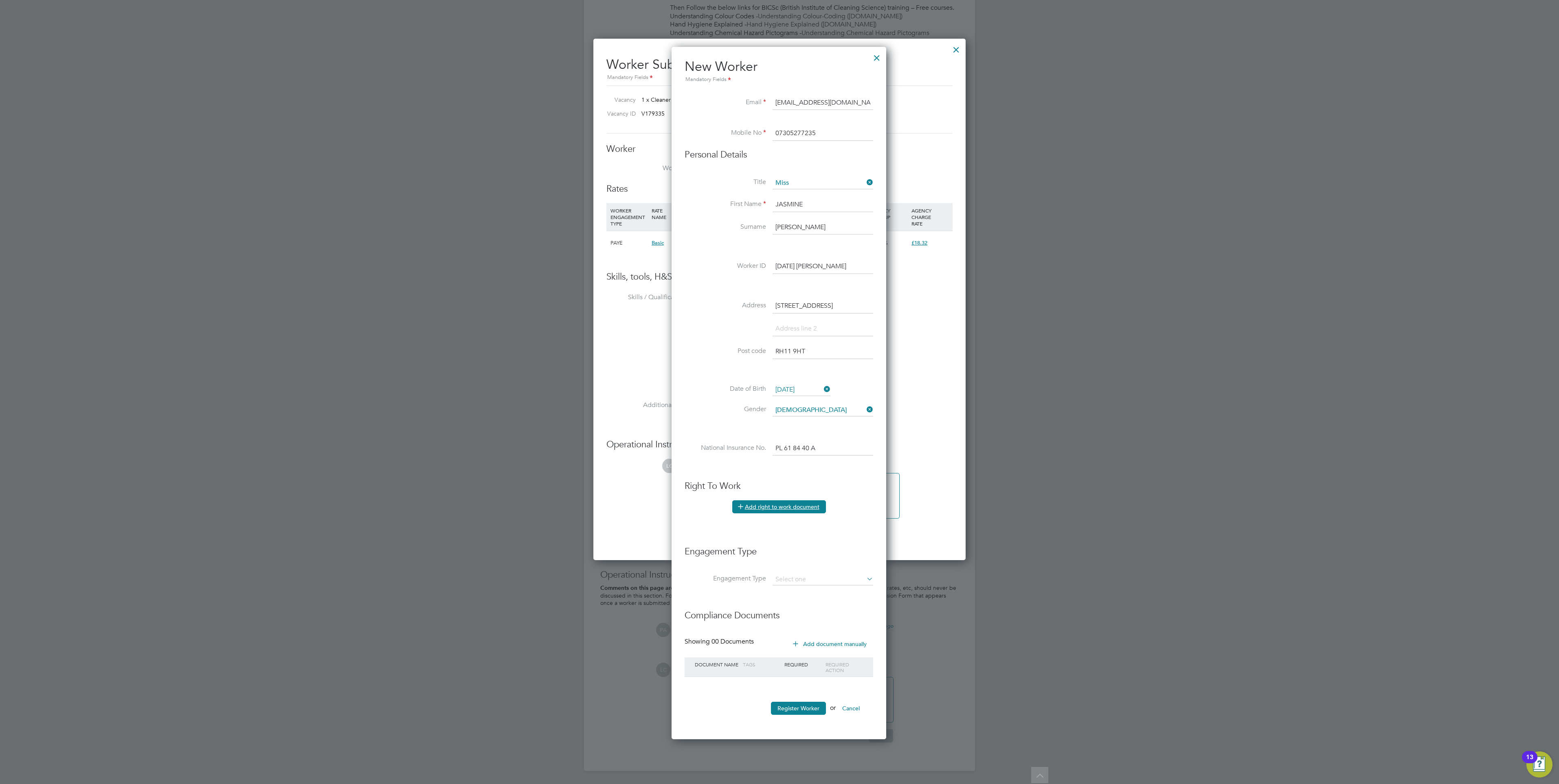
click at [778, 501] on button "Add right to work document" at bounding box center [779, 507] width 94 height 13
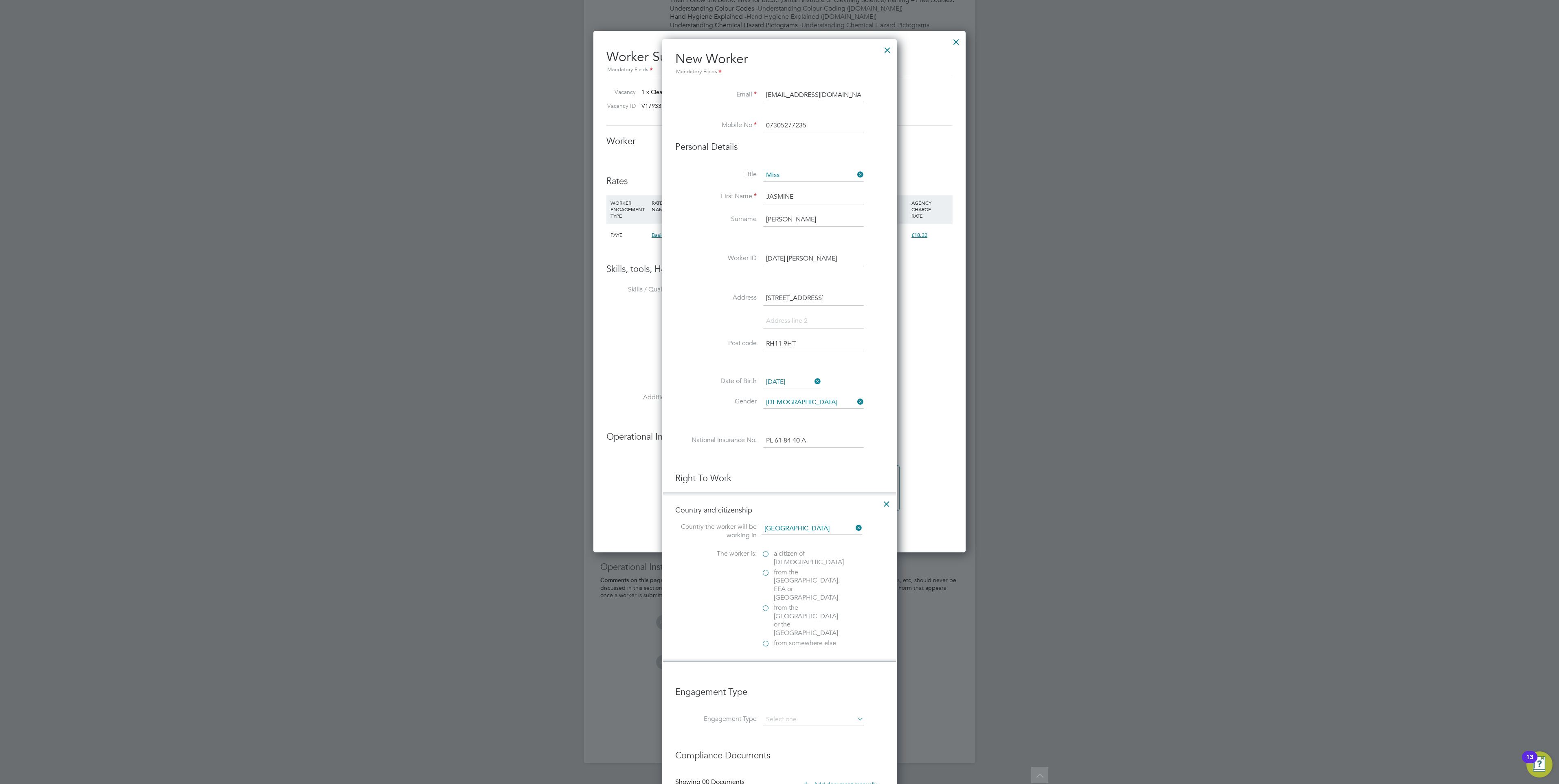
click at [794, 556] on span "a citizen of United Kingdom" at bounding box center [809, 558] width 70 height 17
click at [0, 0] on input "a citizen of United Kingdom" at bounding box center [0, 0] width 0 height 0
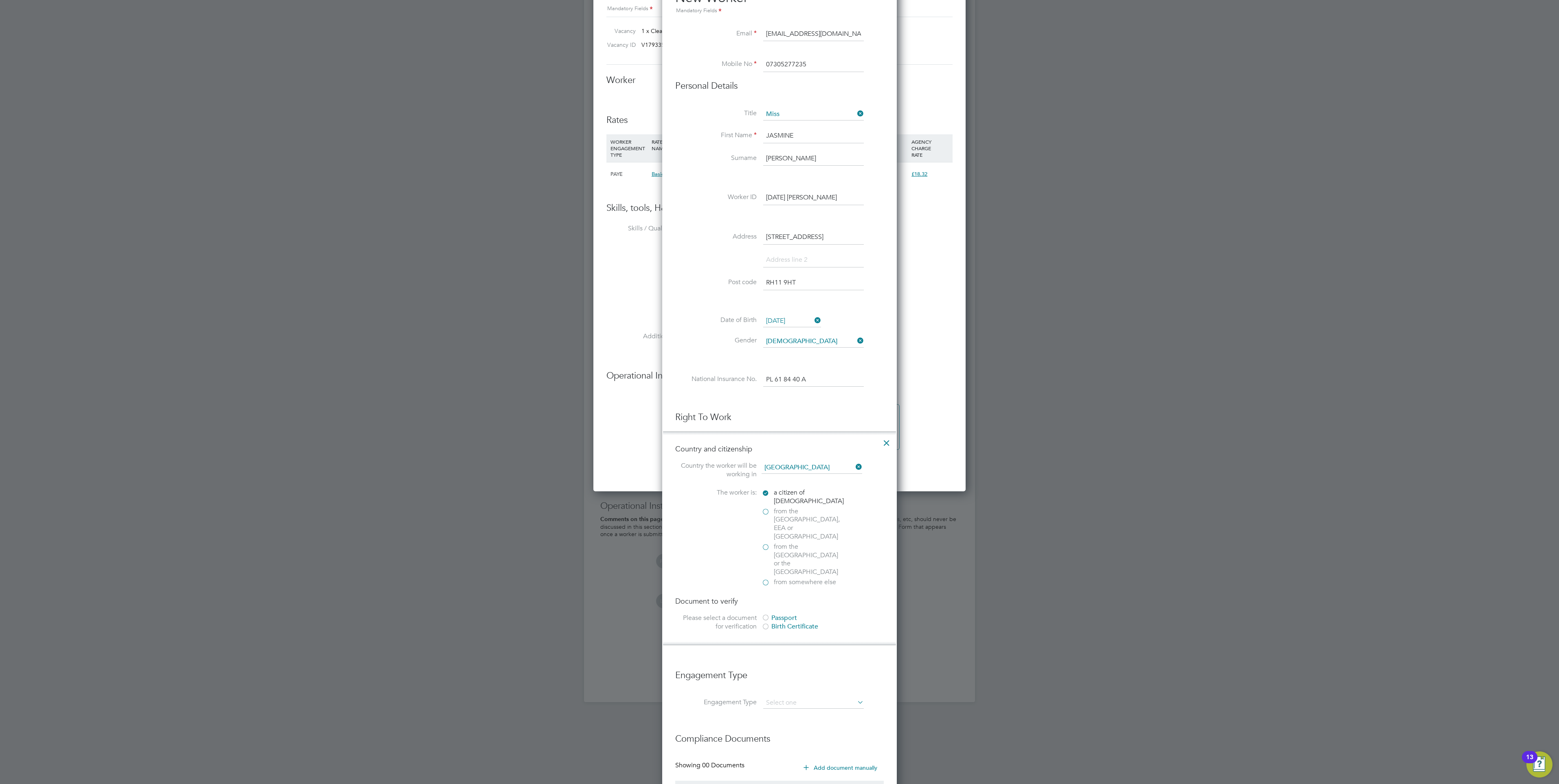
click at [782, 614] on div "Passport" at bounding box center [822, 618] width 122 height 8
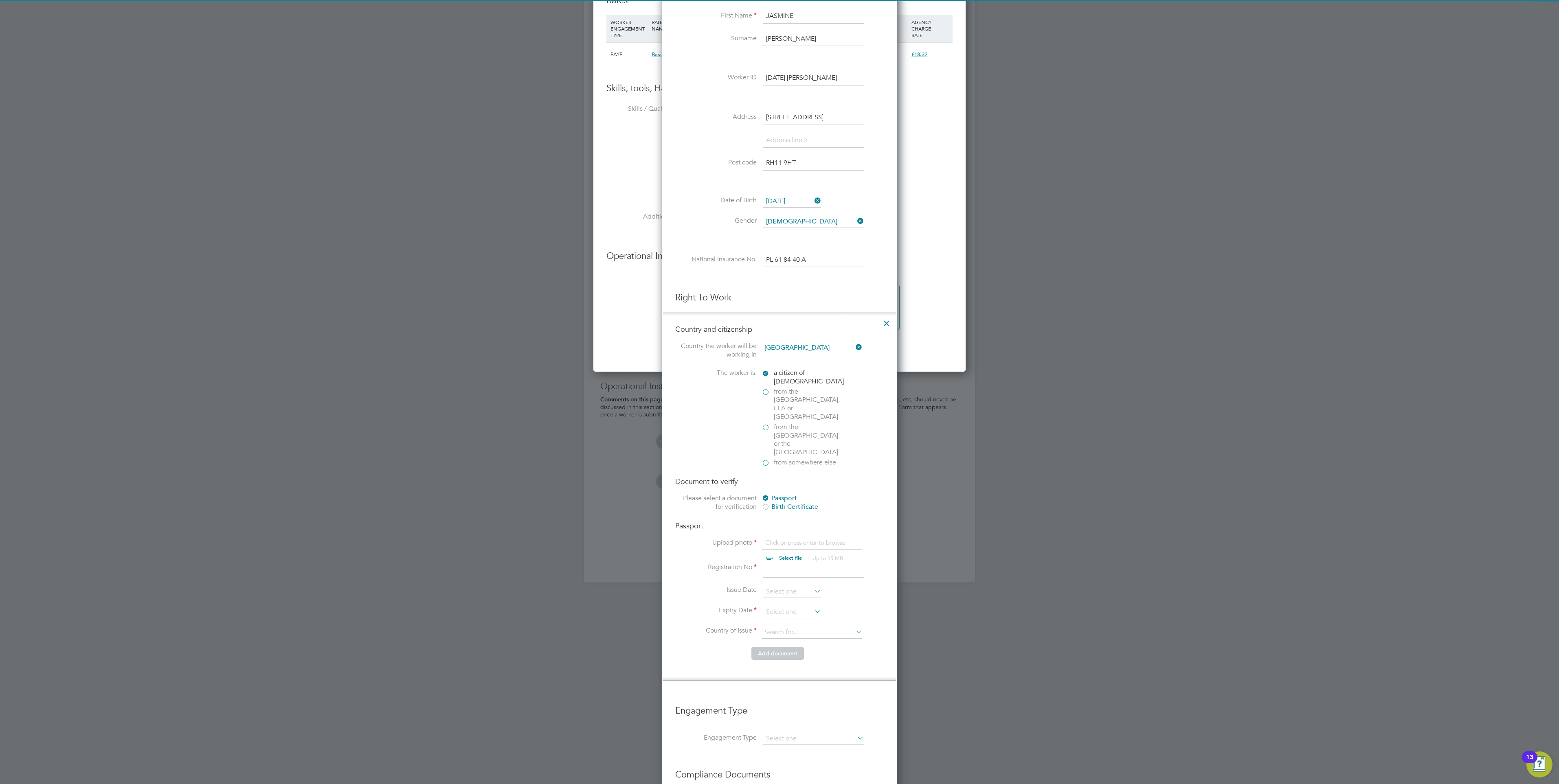
scroll to position [673, 0]
click at [778, 492] on div "Passport" at bounding box center [822, 496] width 122 height 8
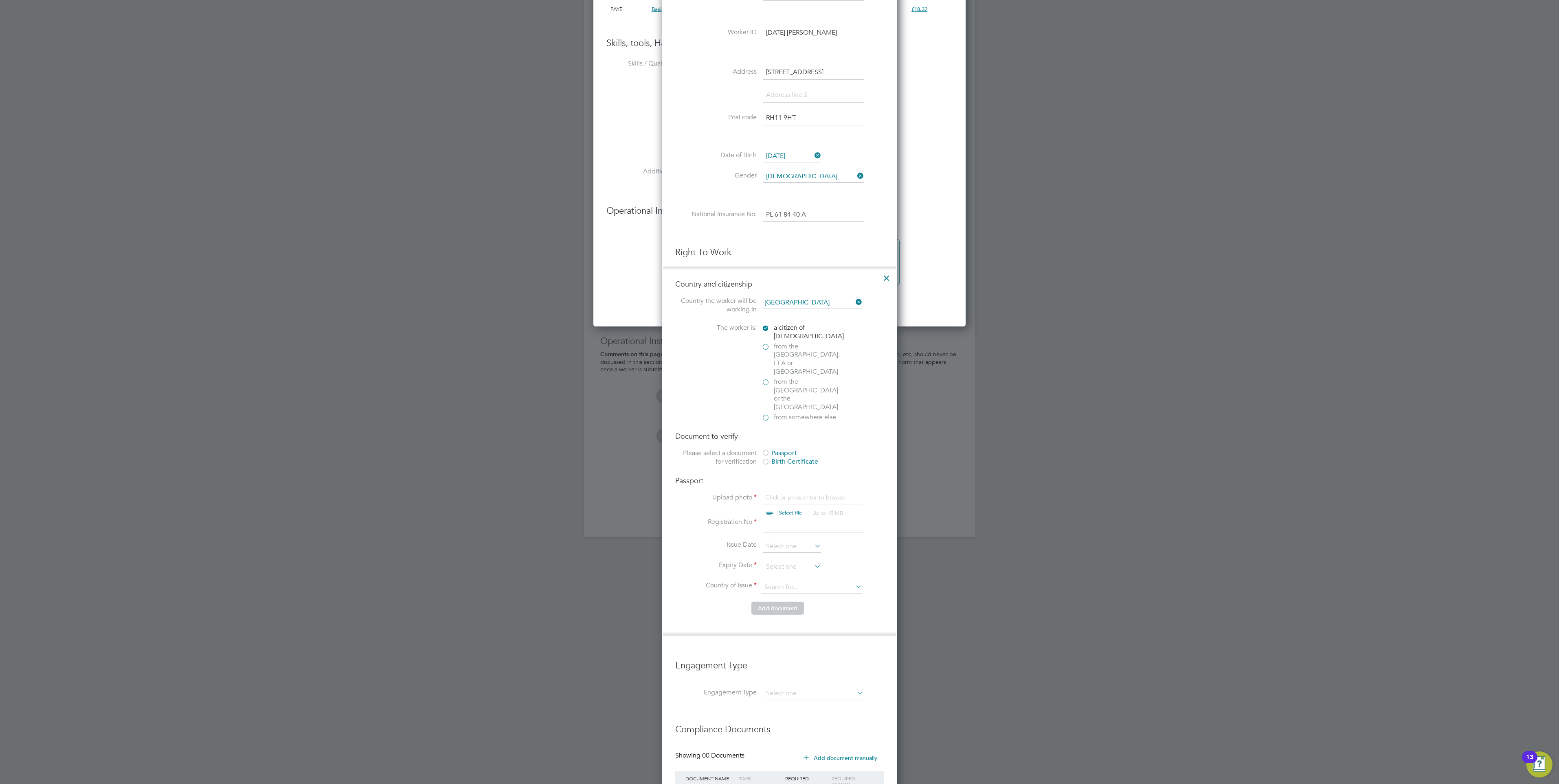
scroll to position [759, 0]
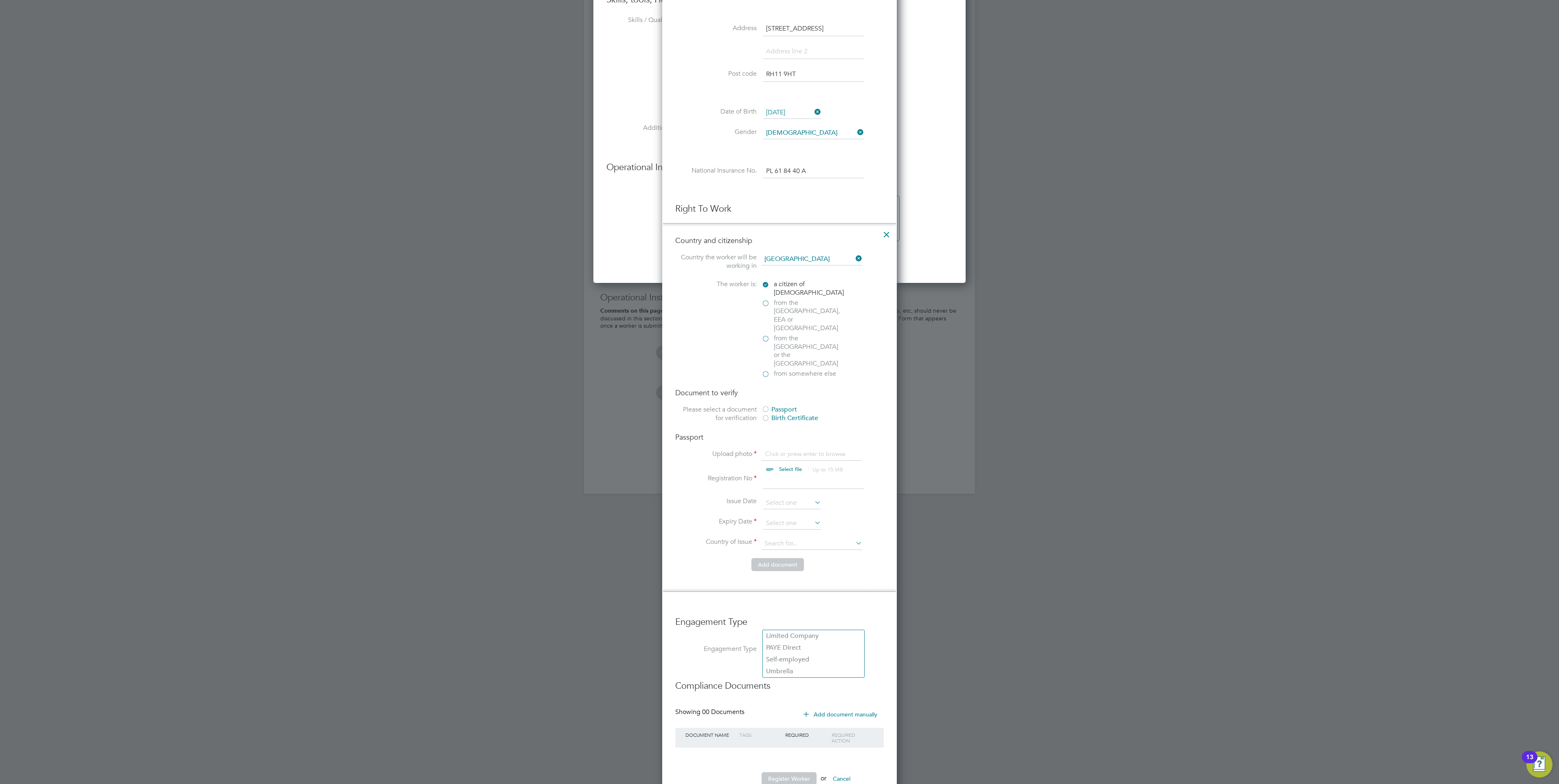
click at [786, 644] on input at bounding box center [813, 650] width 100 height 11
click at [796, 648] on li "PAYE Direct" at bounding box center [813, 648] width 102 height 12
type input "PAYE Direct"
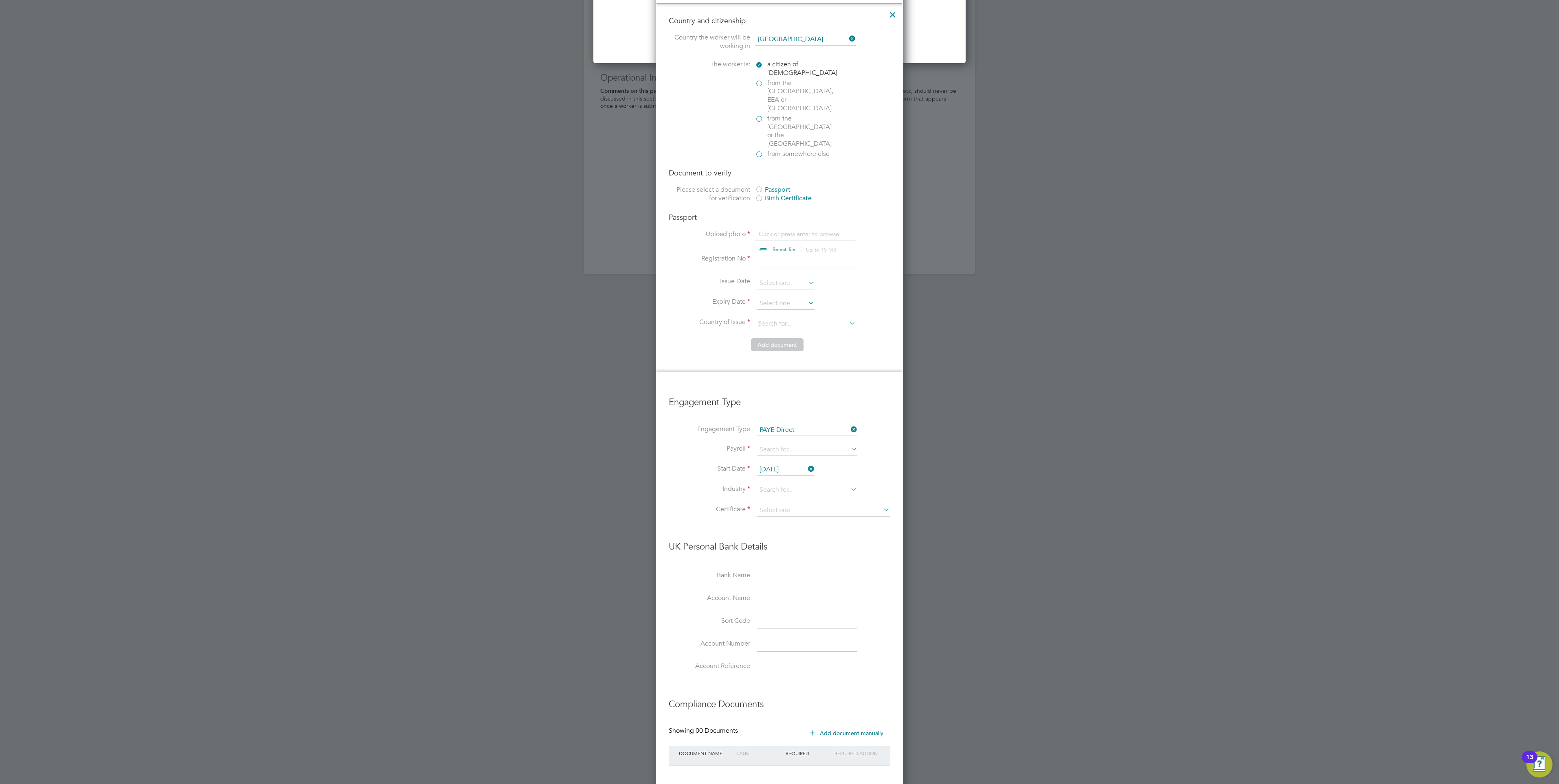
scroll to position [998, 0]
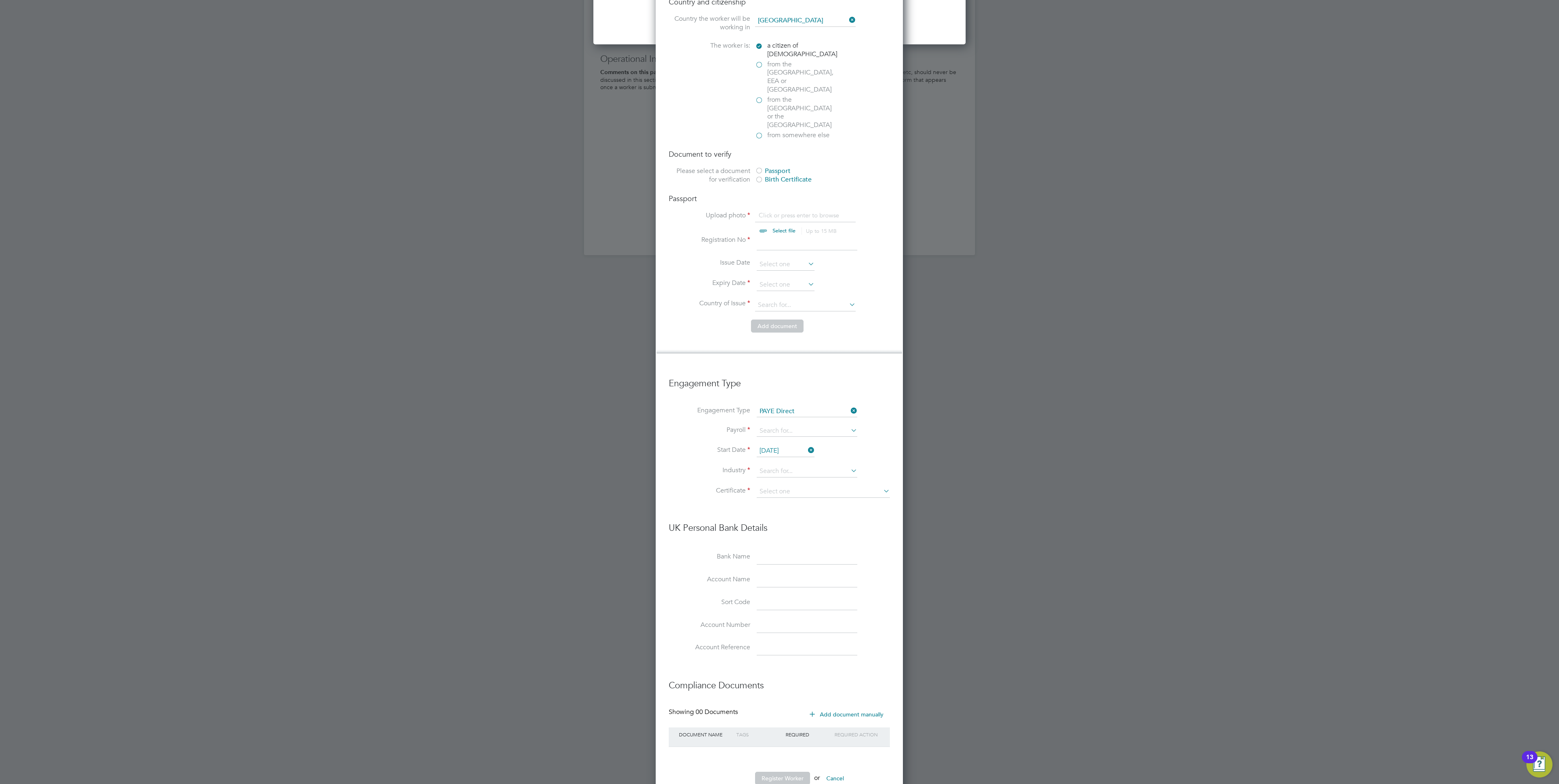
click at [778, 445] on input "28 Aug 2025" at bounding box center [786, 451] width 58 height 12
click at [770, 363] on span "Sep 1" at bounding box center [770, 356] width 16 height 16
type input "01 Sep 2025"
click at [810, 514] on h3 "UK Personal Bank Details" at bounding box center [779, 524] width 221 height 20
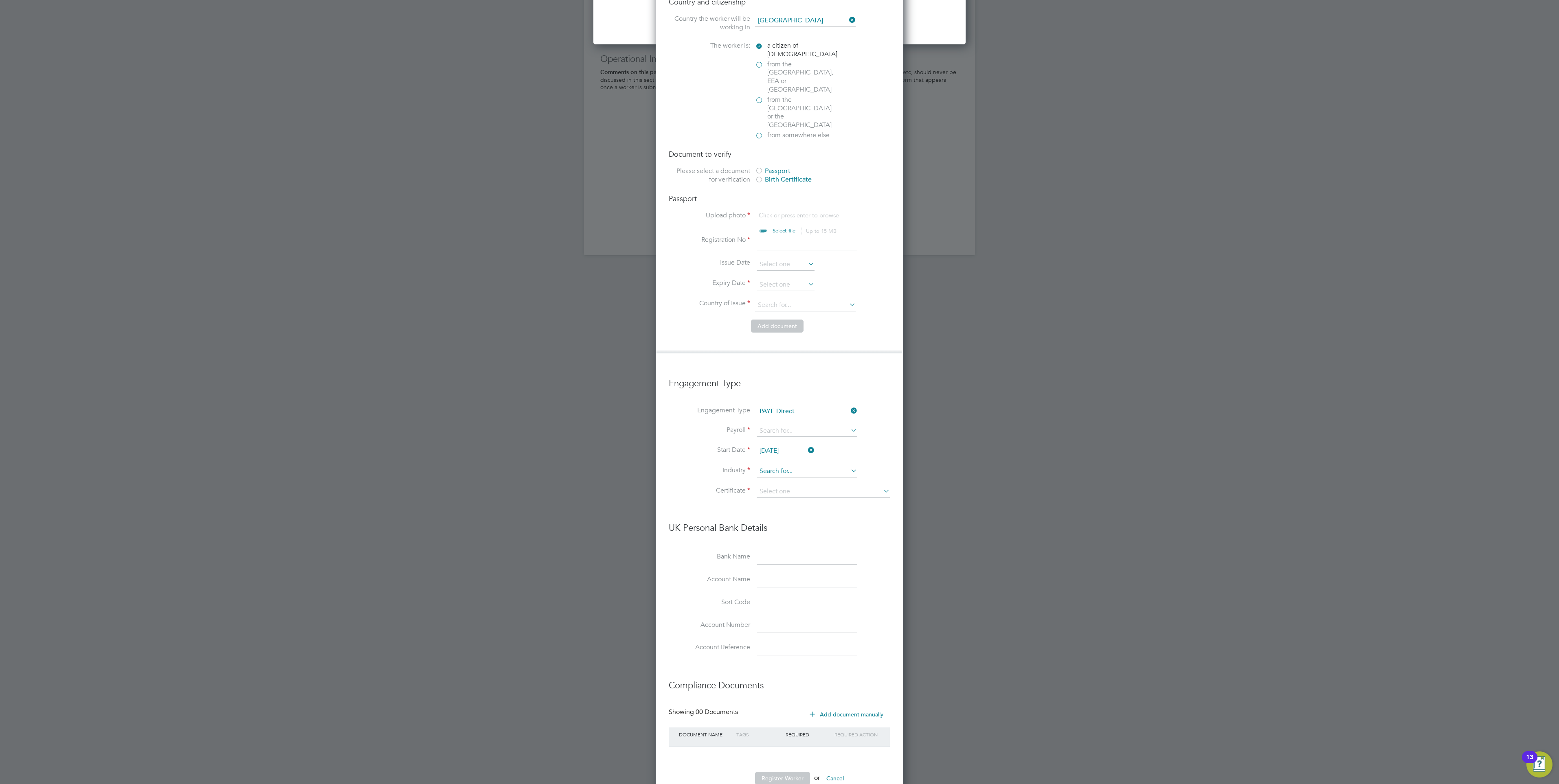
click at [791, 465] on input at bounding box center [807, 471] width 100 height 12
type input "Commercial Cleaning"
click at [782, 486] on input at bounding box center [823, 492] width 133 height 12
click at [801, 496] on li "Don't know" at bounding box center [823, 498] width 134 height 10
type input "Don't know"
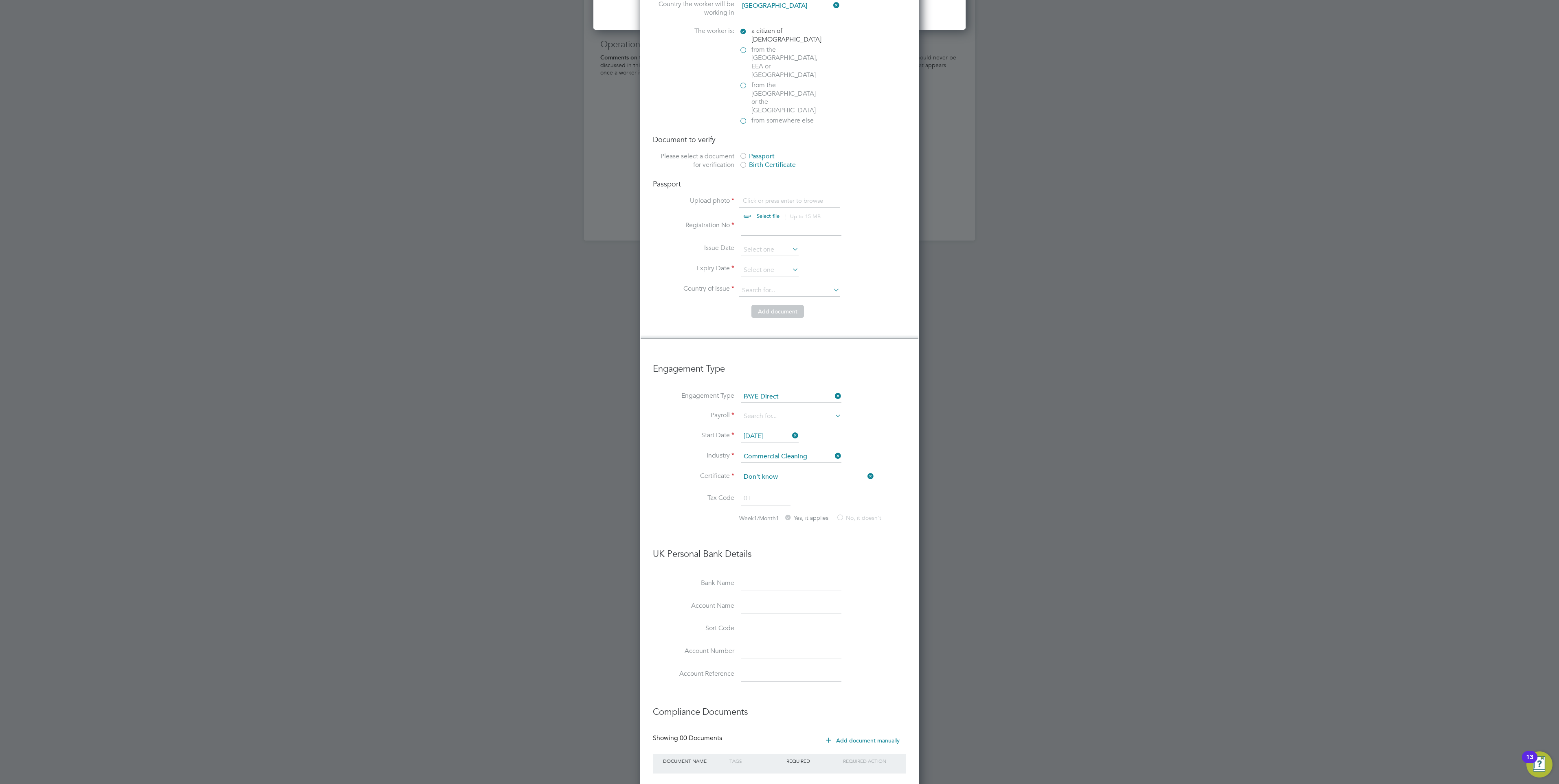
scroll to position [1038, 0]
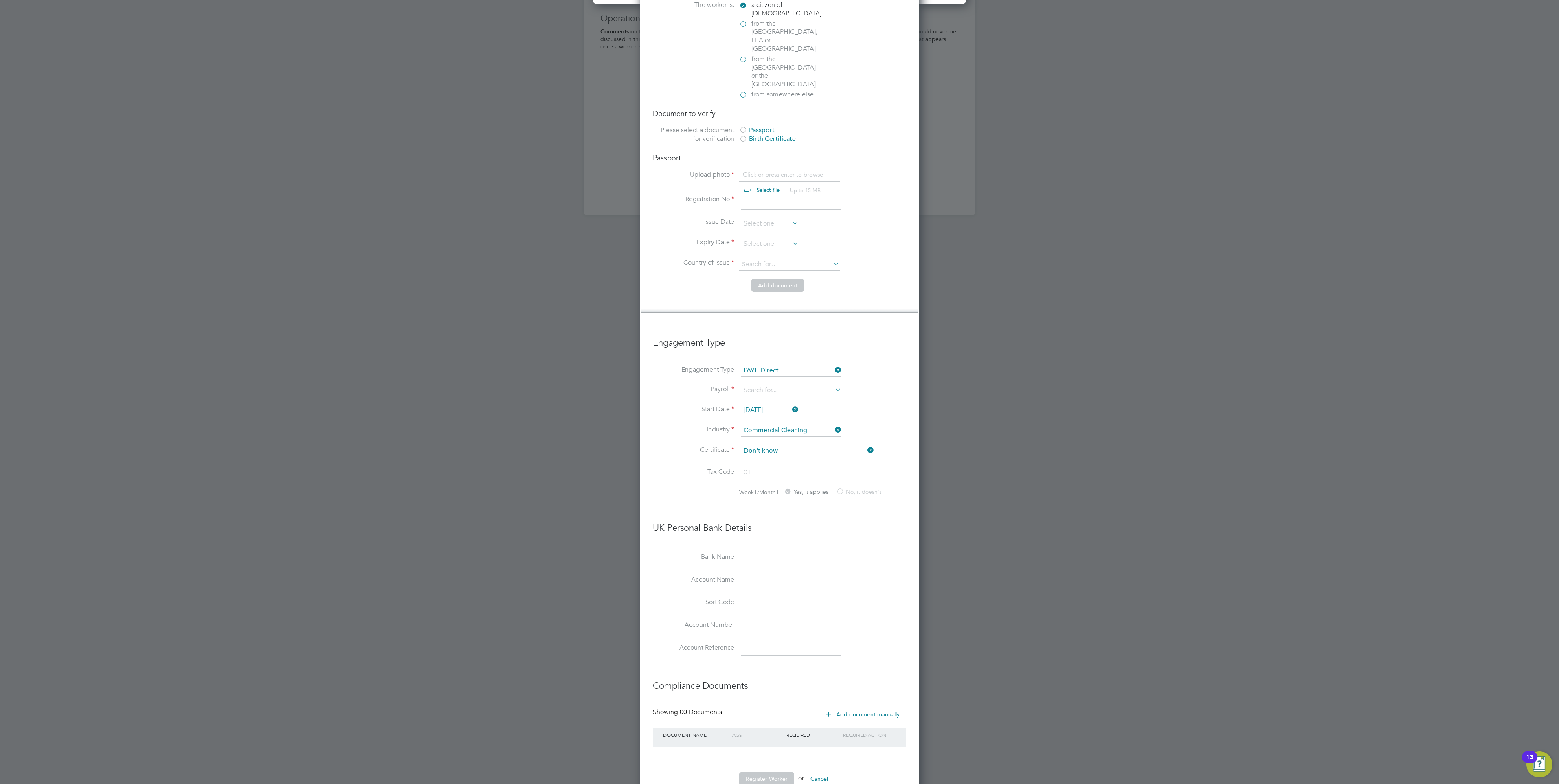
click at [759, 550] on input at bounding box center [791, 558] width 100 height 15
click at [744, 550] on input at bounding box center [791, 558] width 100 height 15
type input "J"
type input "NA"
type input "JASMINE ANDERSON"
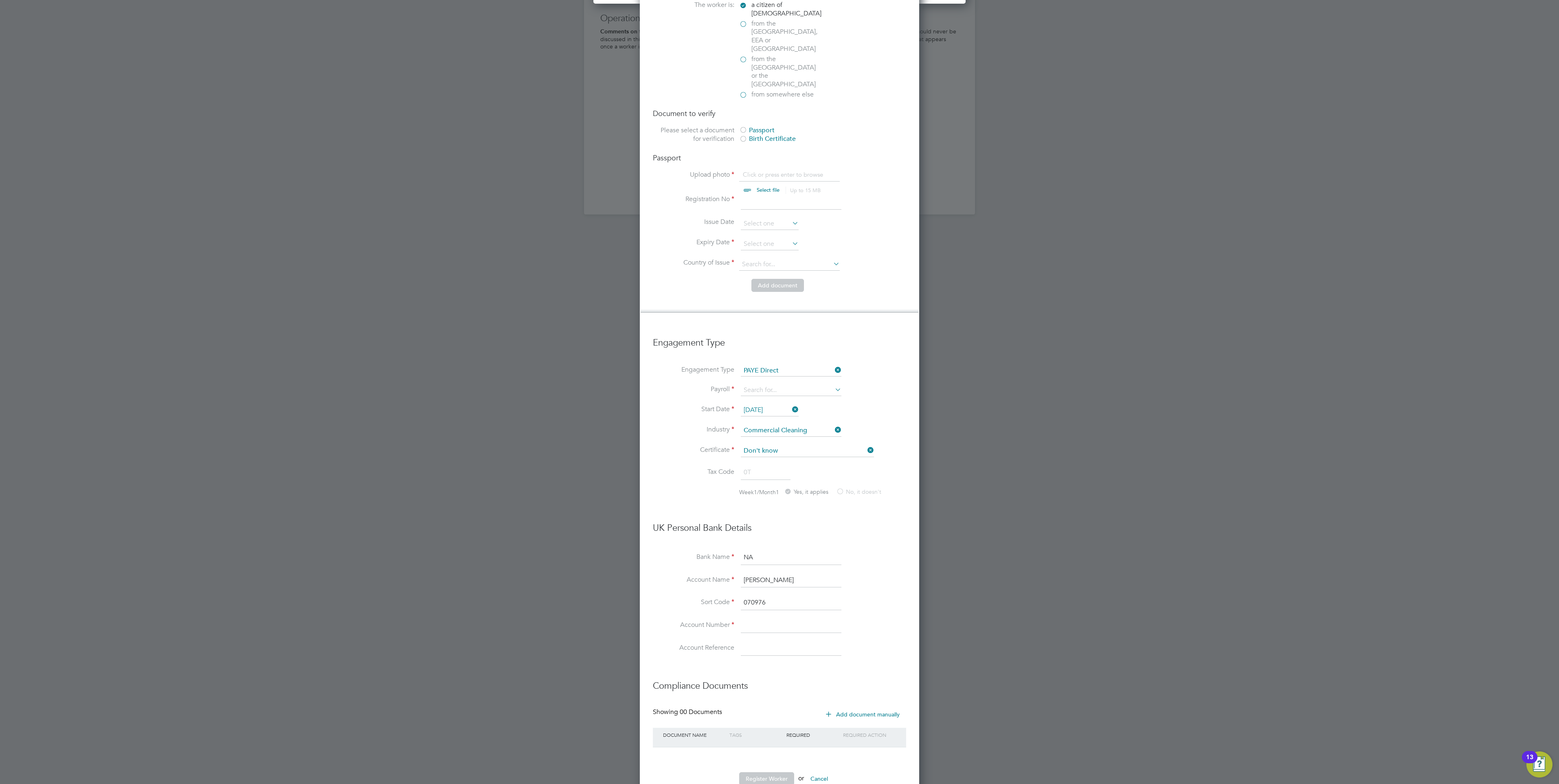
type input "07-09-76"
type input "04301913"
click at [776, 773] on button "Register Worker" at bounding box center [766, 779] width 55 height 13
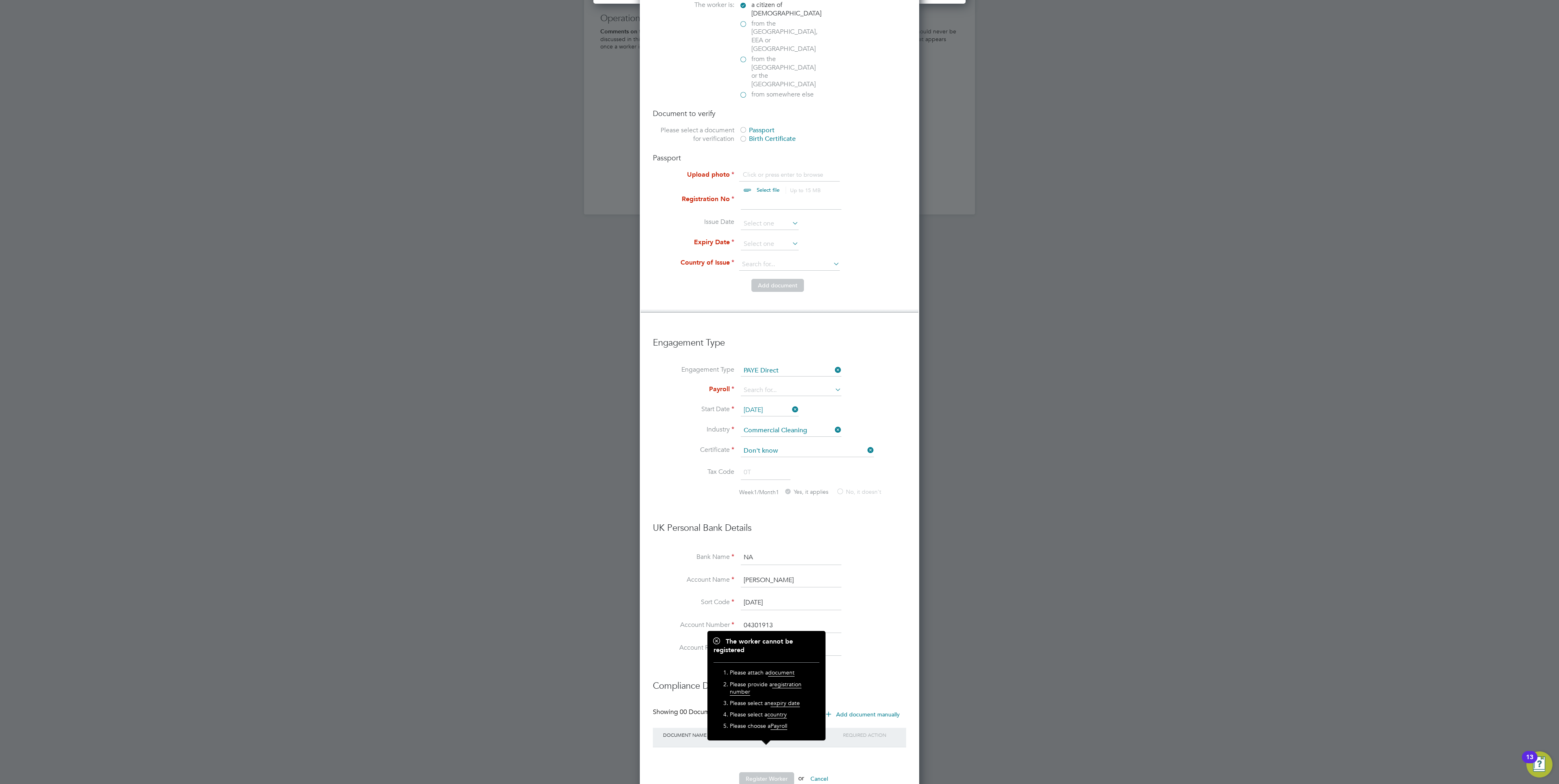
click at [778, 641] on input at bounding box center [791, 648] width 100 height 15
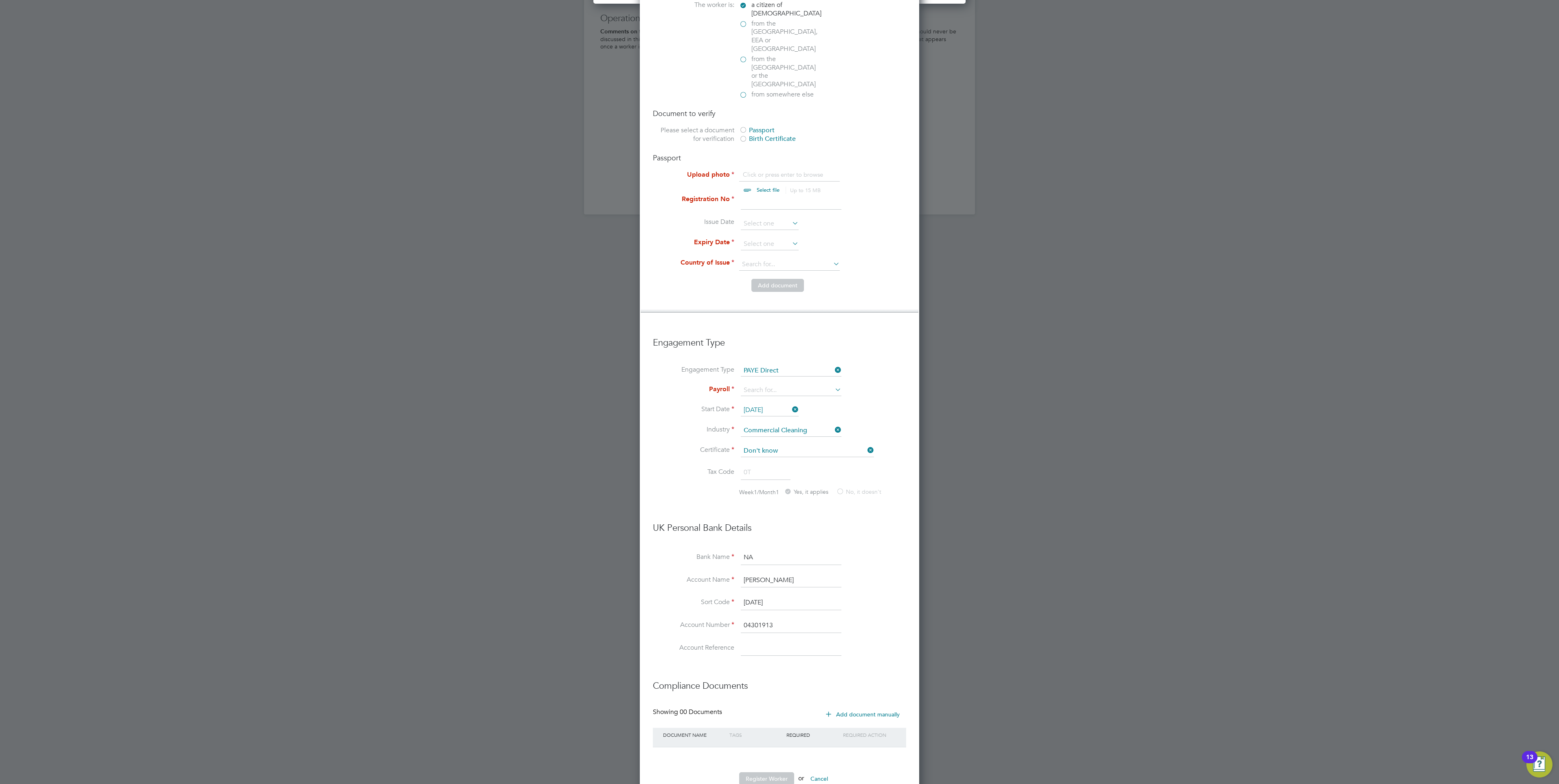
click at [769, 550] on input "NA" at bounding box center [791, 558] width 100 height 15
drag, startPoint x: 778, startPoint y: 528, endPoint x: 701, endPoint y: 526, distance: 77.0
click at [701, 550] on li "Bank Name NA" at bounding box center [780, 562] width 254 height 23
type input "LLOYDS"
click at [805, 385] on input at bounding box center [791, 390] width 100 height 11
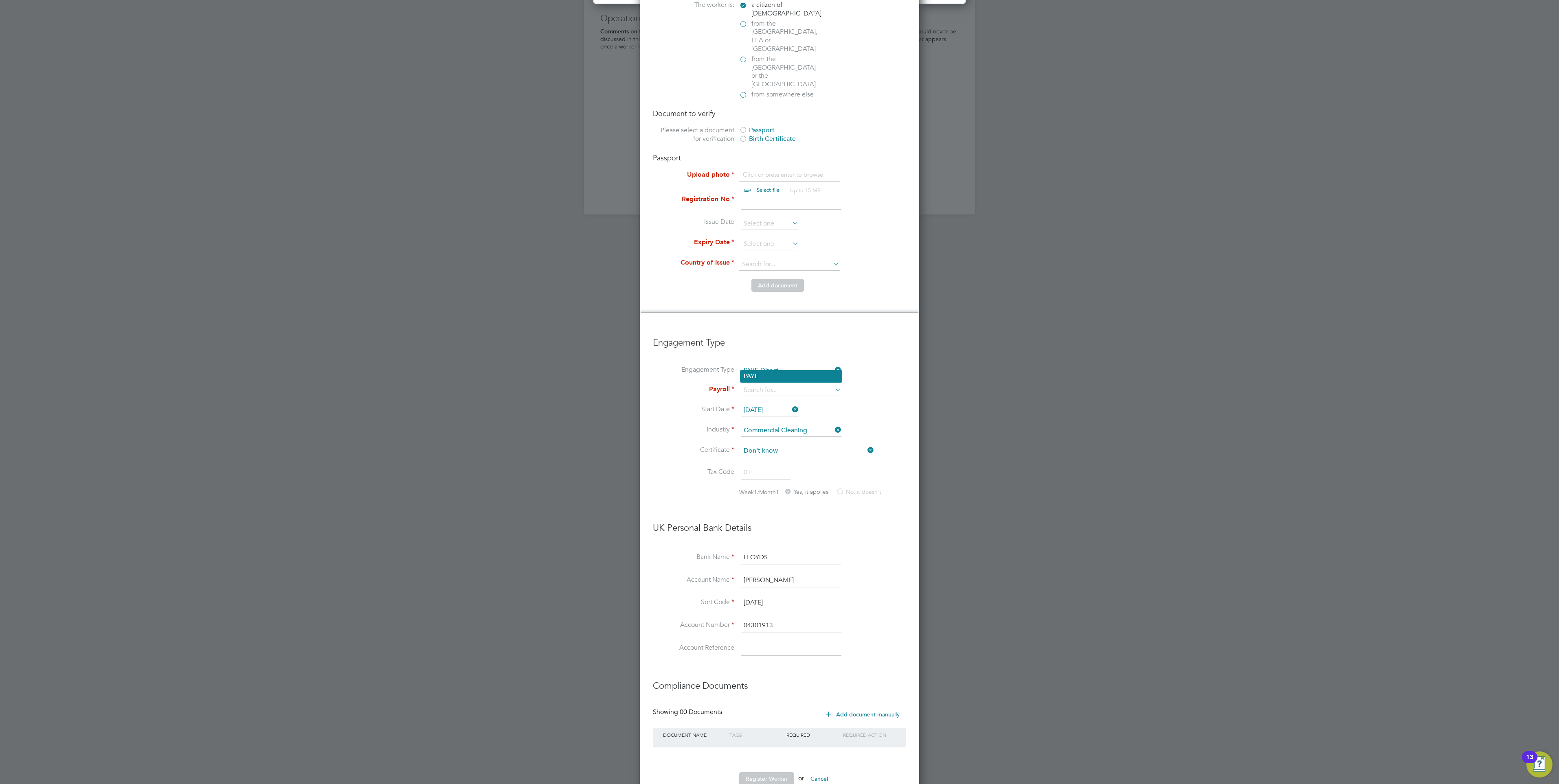
click at [809, 376] on li "PAYE" at bounding box center [791, 376] width 102 height 12
type input "PAYE"
click at [833, 596] on input "07-09-76" at bounding box center [791, 603] width 100 height 15
click at [870, 641] on li "Account Reference" at bounding box center [780, 653] width 254 height 23
click at [770, 773] on button "Register Worker" at bounding box center [766, 779] width 55 height 13
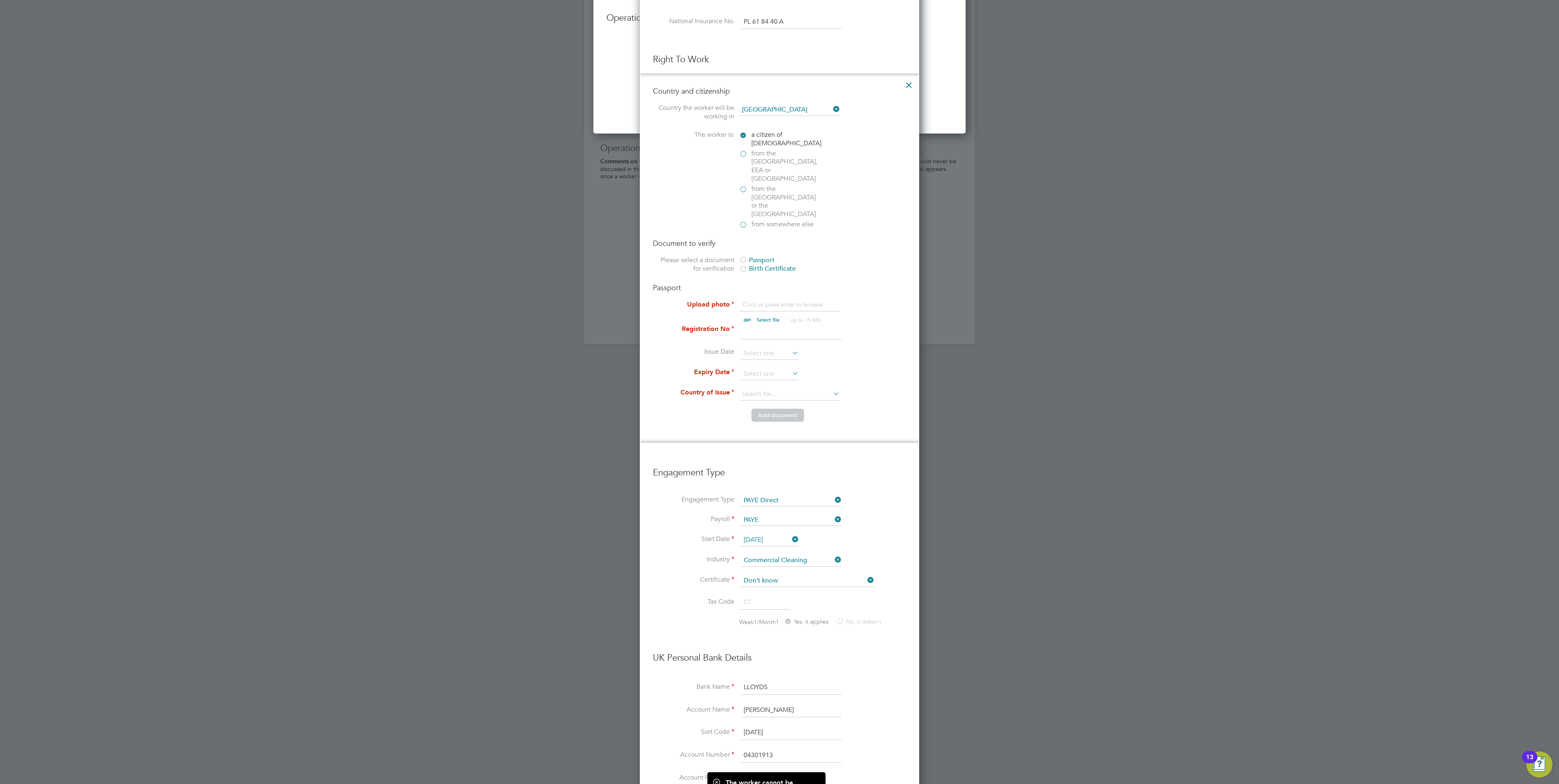
scroll to position [855, 0]
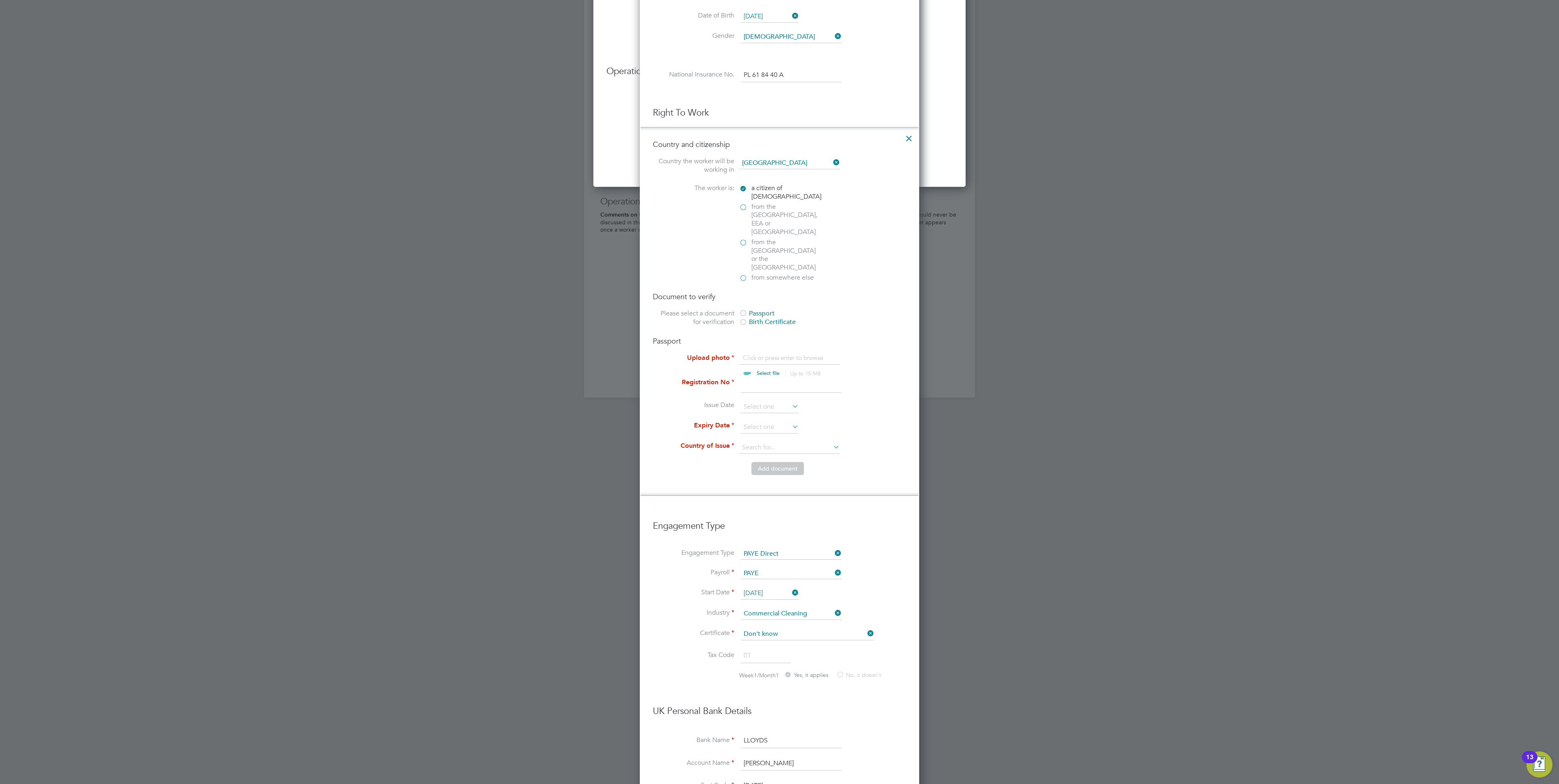
click at [750, 318] on div "Birth Certificate" at bounding box center [800, 322] width 122 height 8
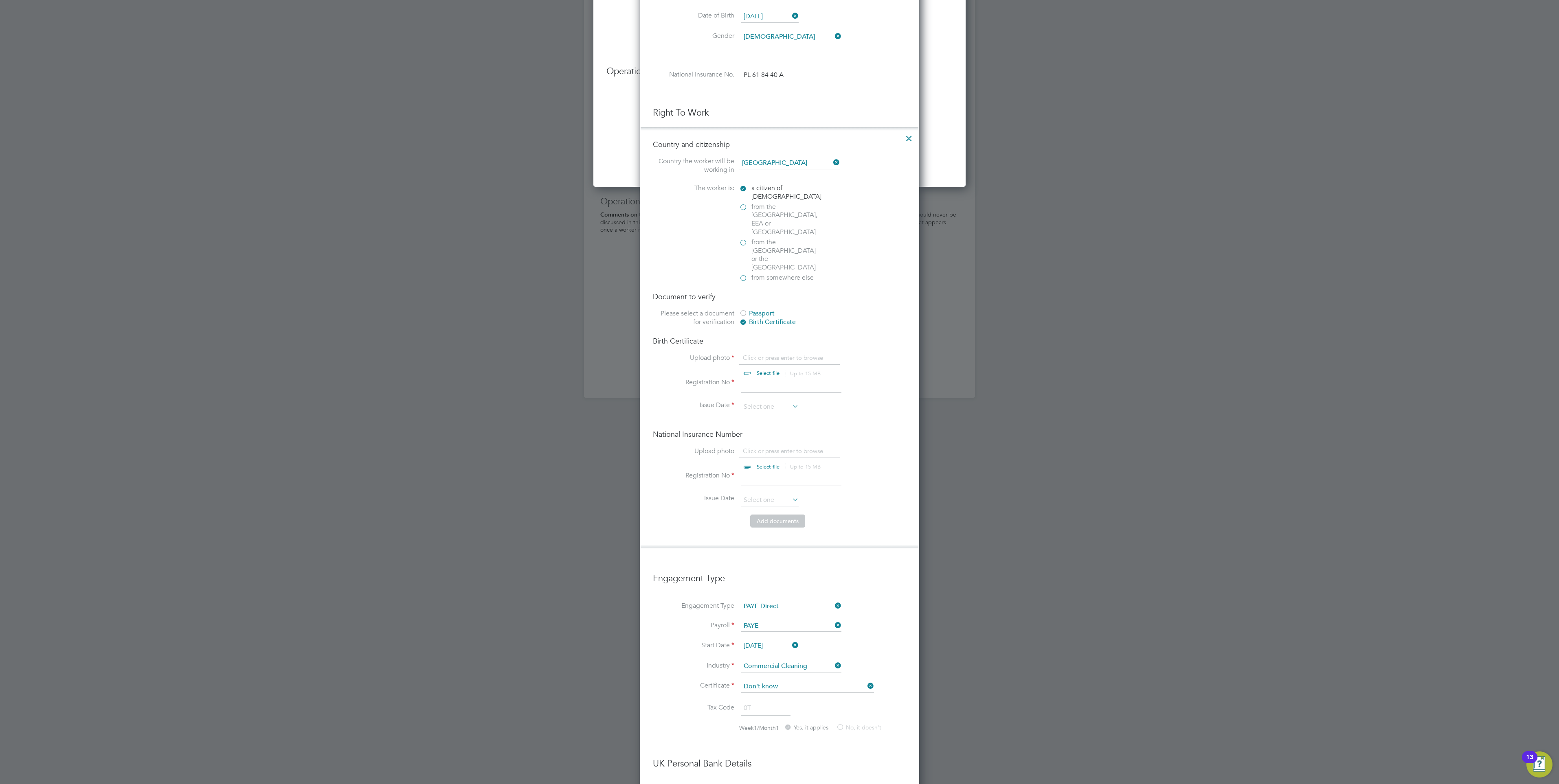
scroll to position [11, 101]
